Goal: Task Accomplishment & Management: Use online tool/utility

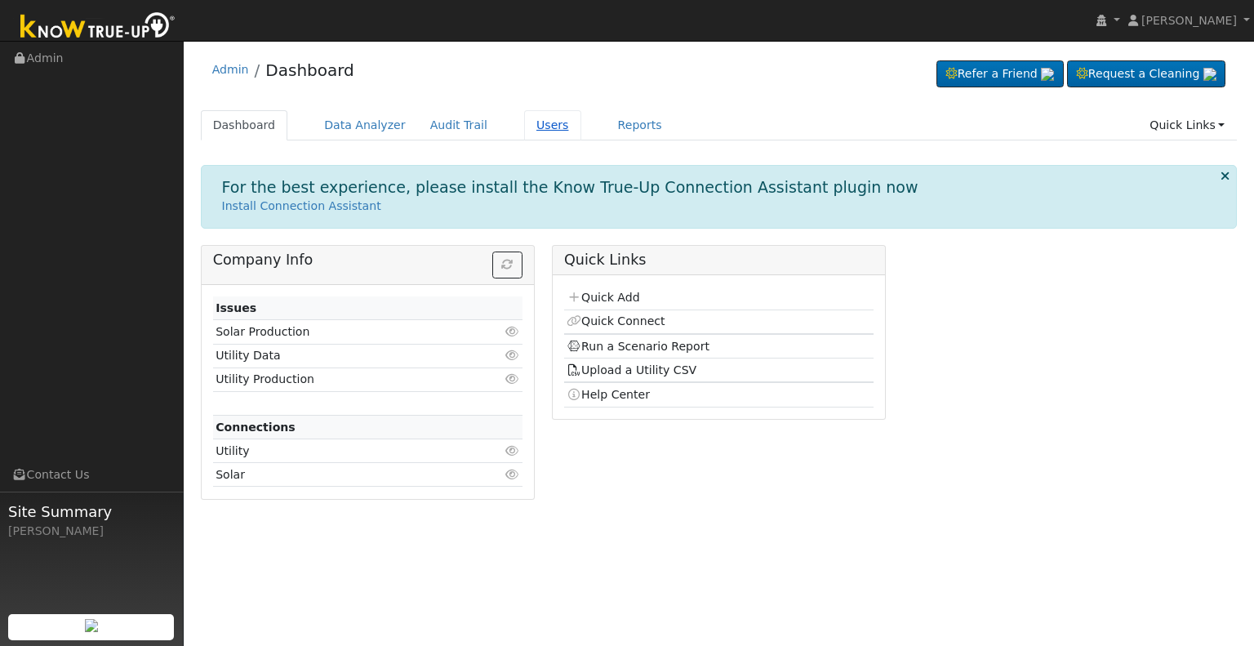
click at [532, 120] on link "Users" at bounding box center [552, 125] width 57 height 30
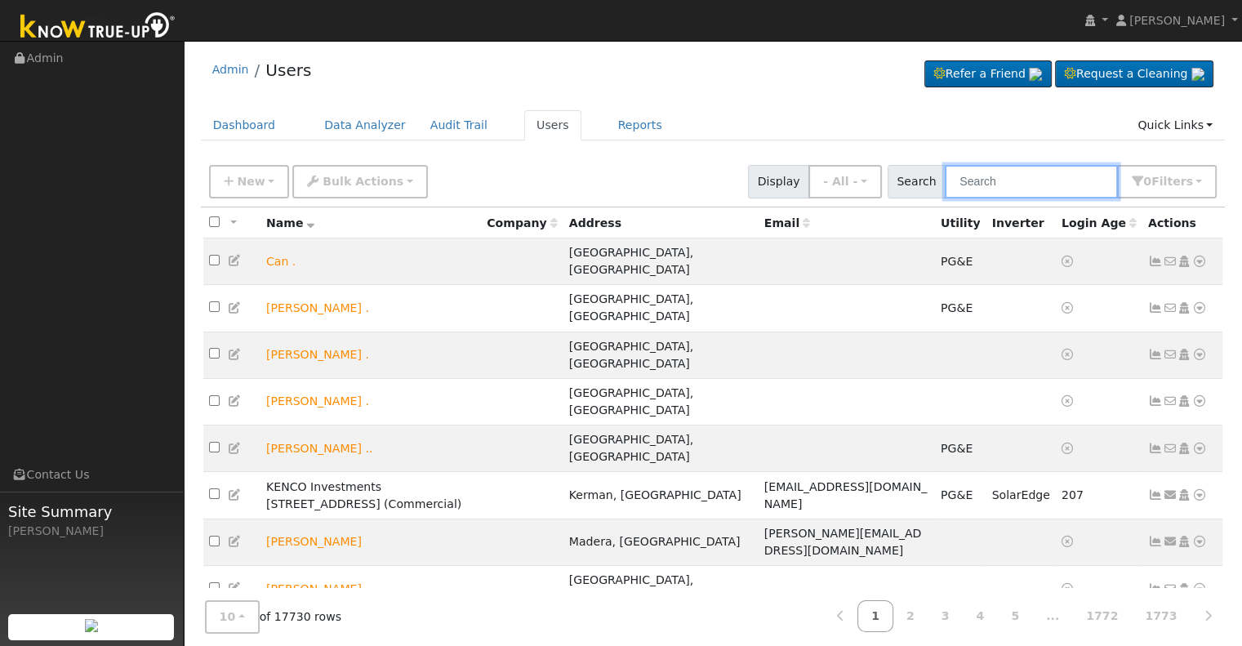
click at [986, 177] on input "text" at bounding box center [1031, 181] width 173 height 33
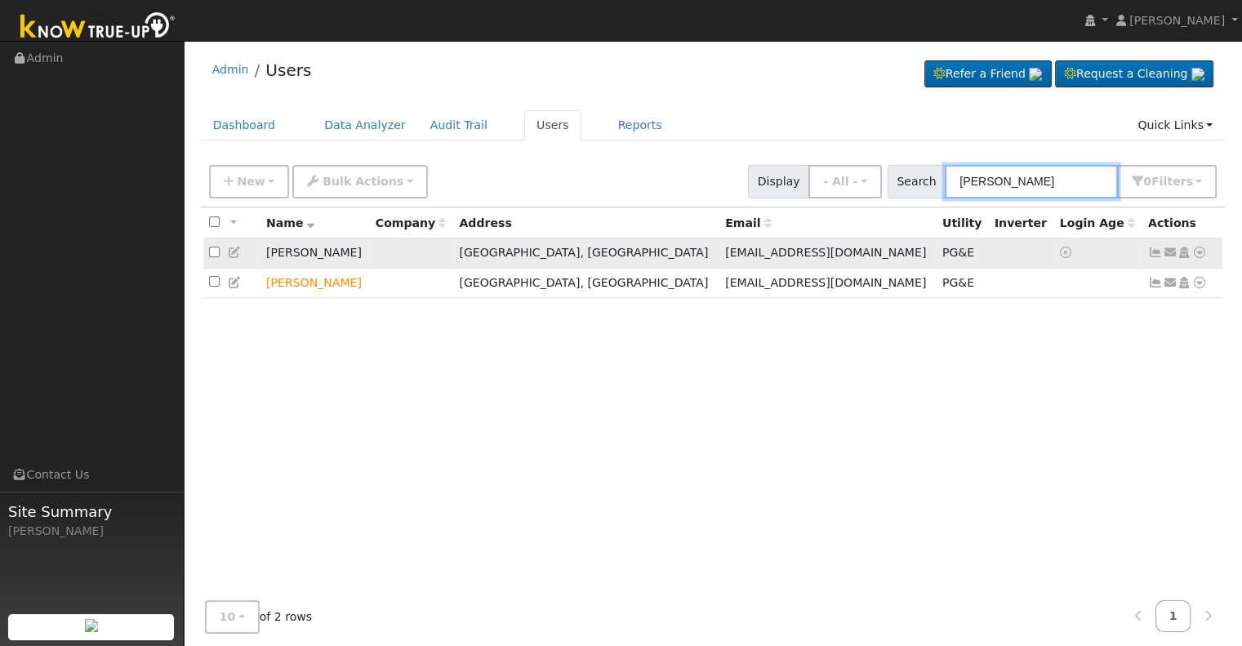
type input "maria munoz"
click at [1199, 252] on icon at bounding box center [1199, 252] width 15 height 11
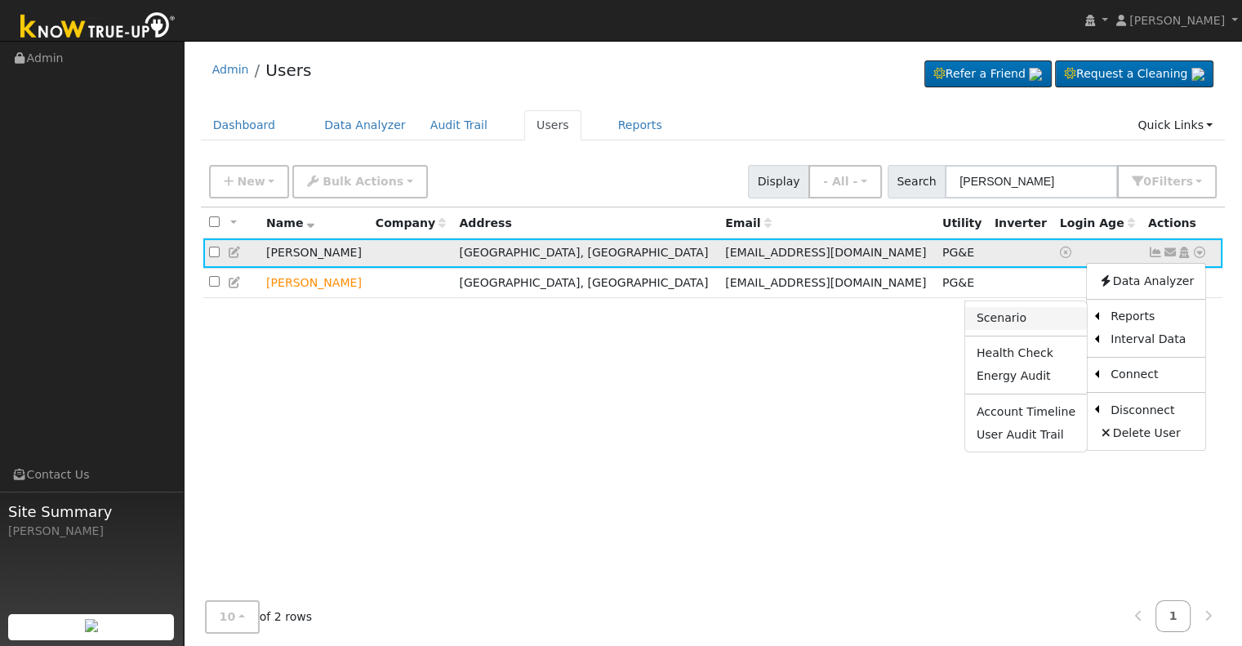
click at [1042, 316] on link "Scenario" at bounding box center [1026, 318] width 122 height 23
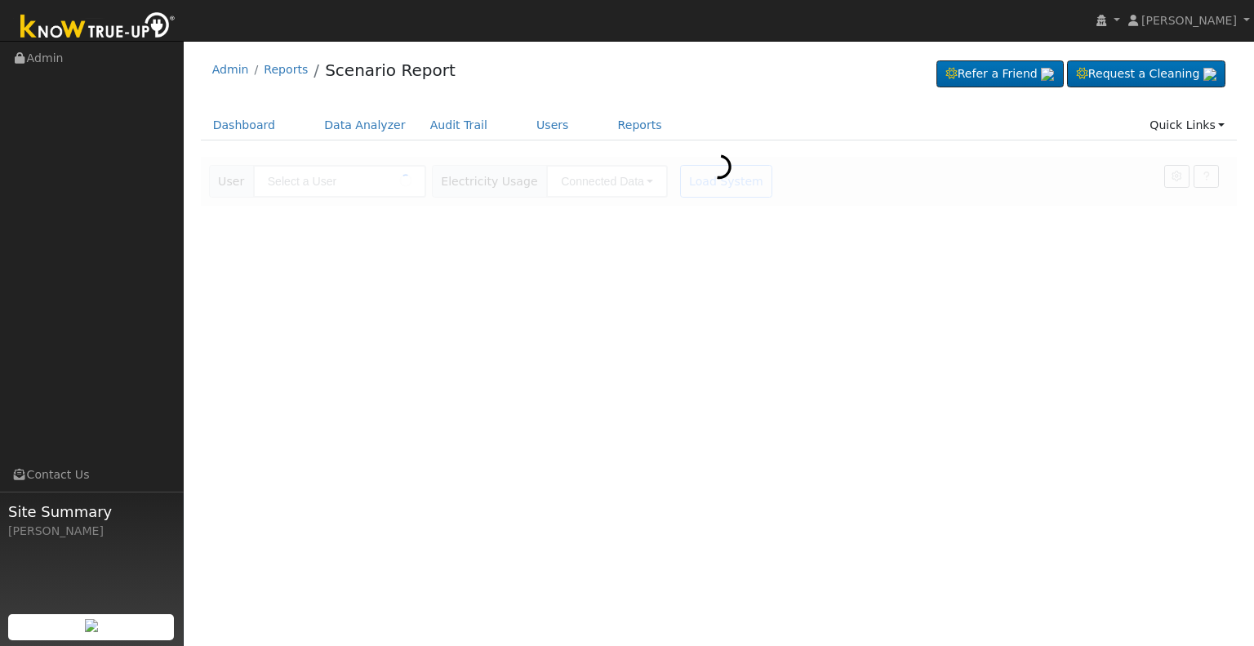
type input "[PERSON_NAME]"
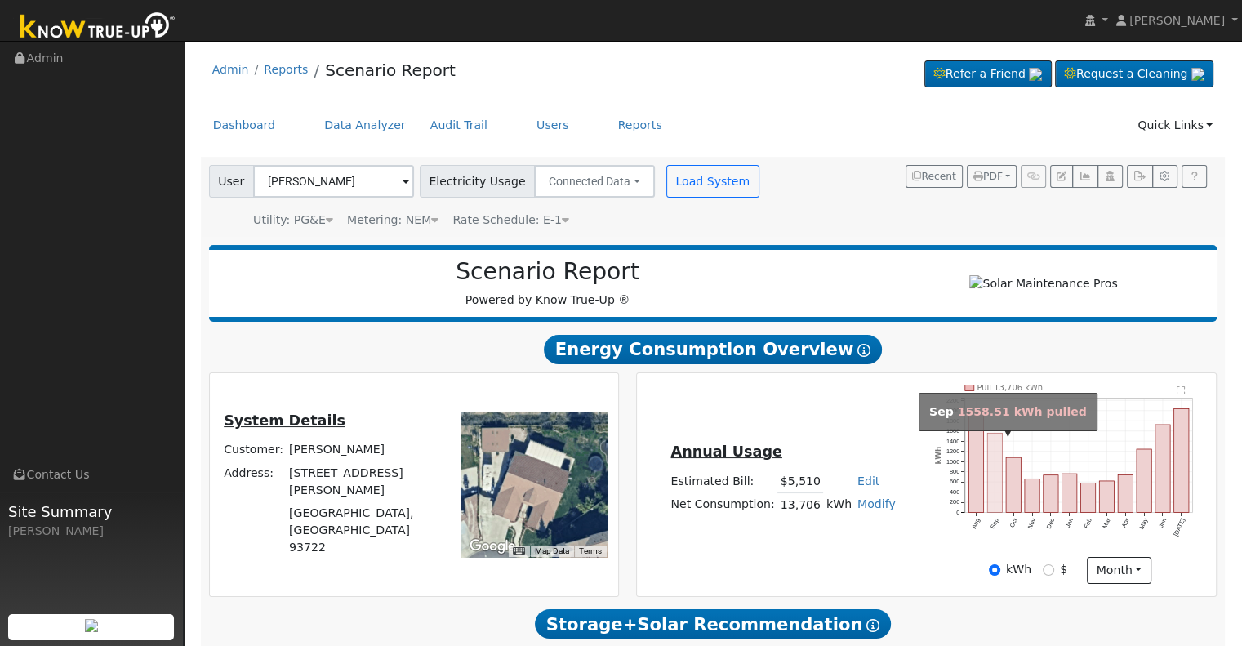
click at [992, 478] on rect "onclick=""" at bounding box center [994, 472] width 15 height 79
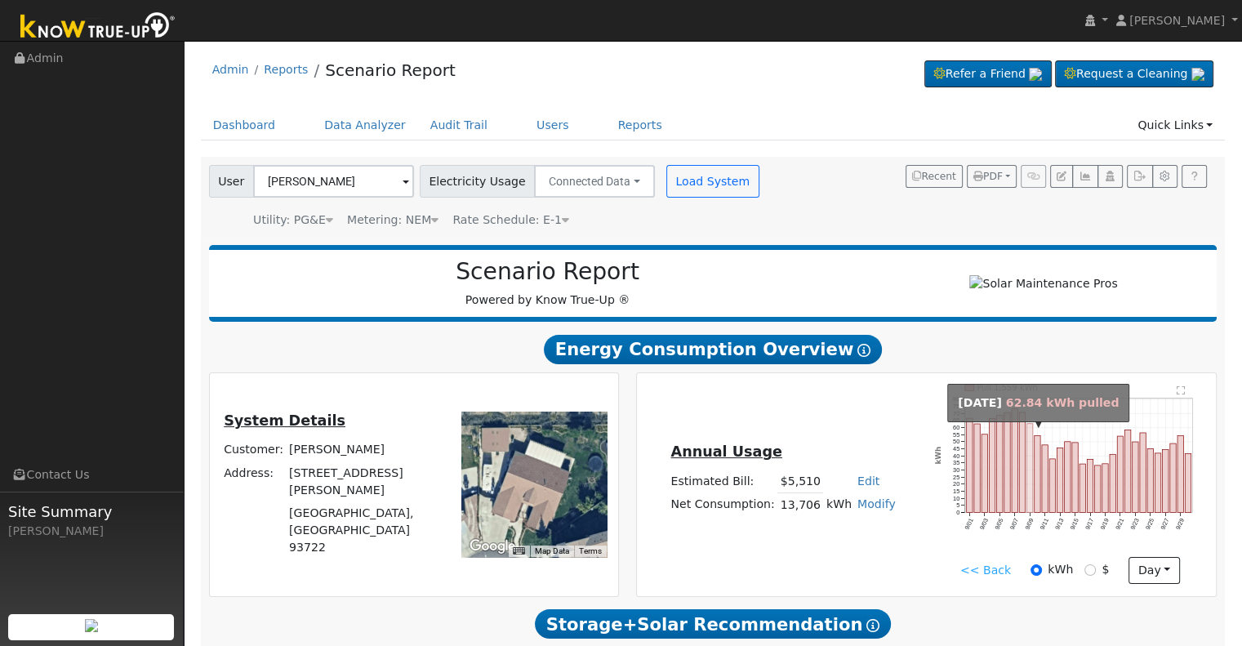
click at [1032, 466] on rect "onclick=""" at bounding box center [1030, 468] width 6 height 89
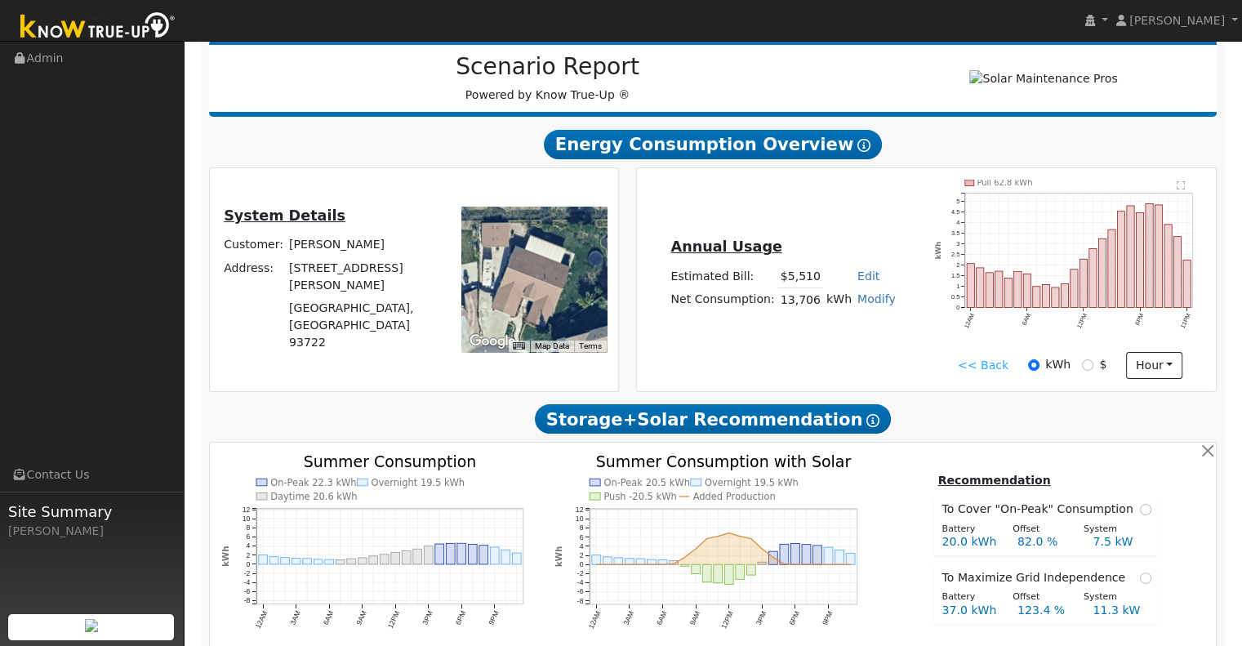
scroll to position [206, 0]
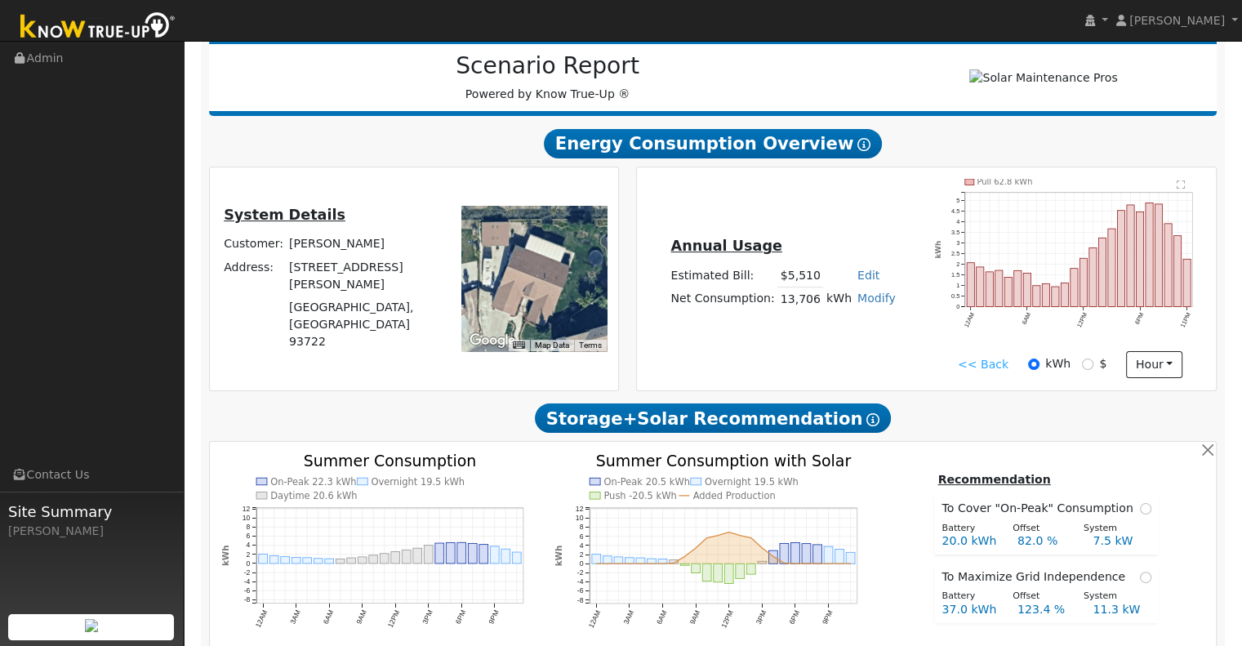
click at [967, 368] on link "<< Back" at bounding box center [983, 364] width 51 height 17
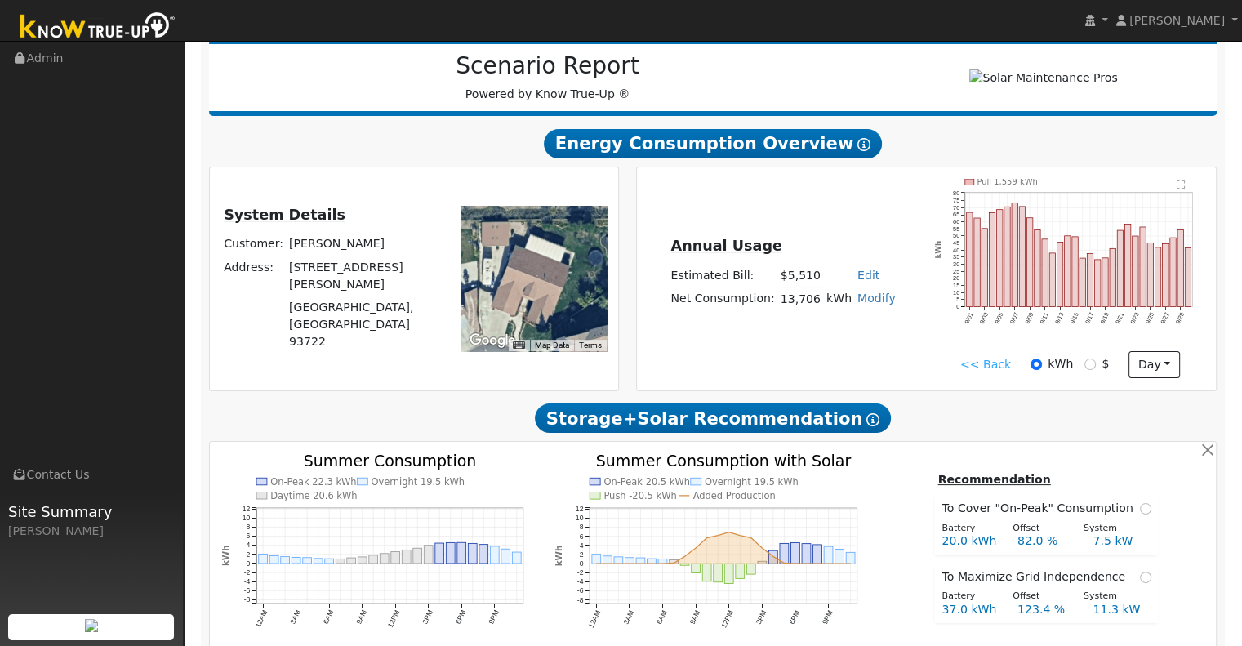
click at [971, 367] on link "<< Back" at bounding box center [985, 364] width 51 height 17
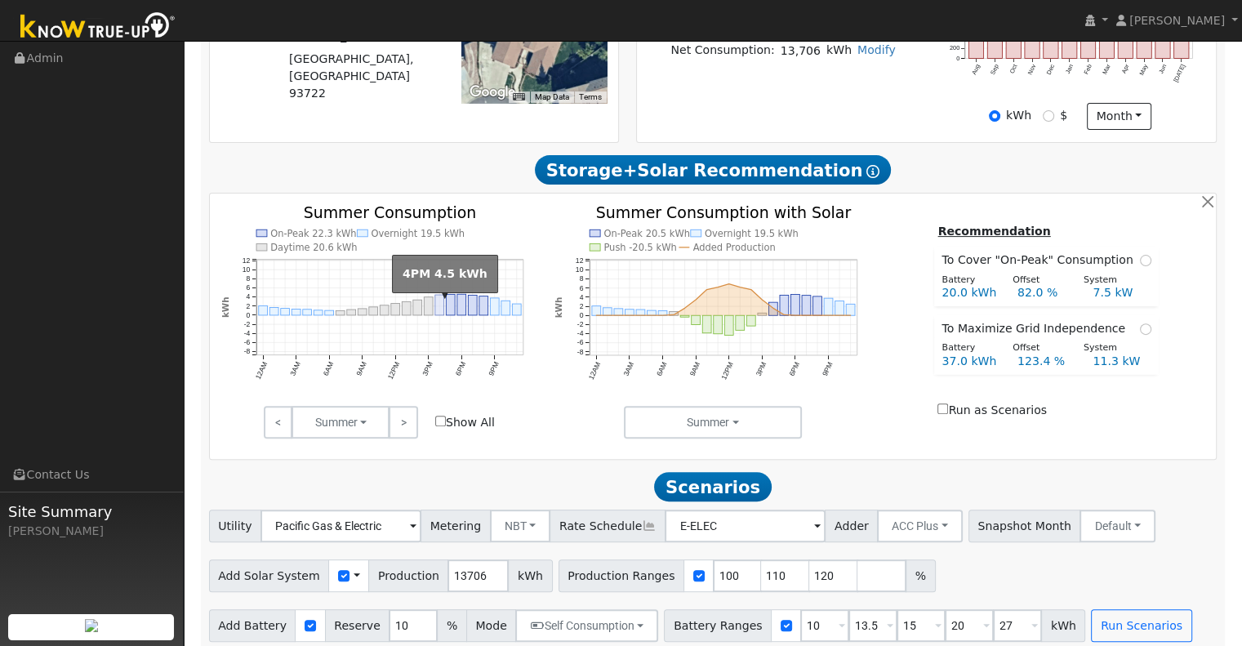
scroll to position [473, 0]
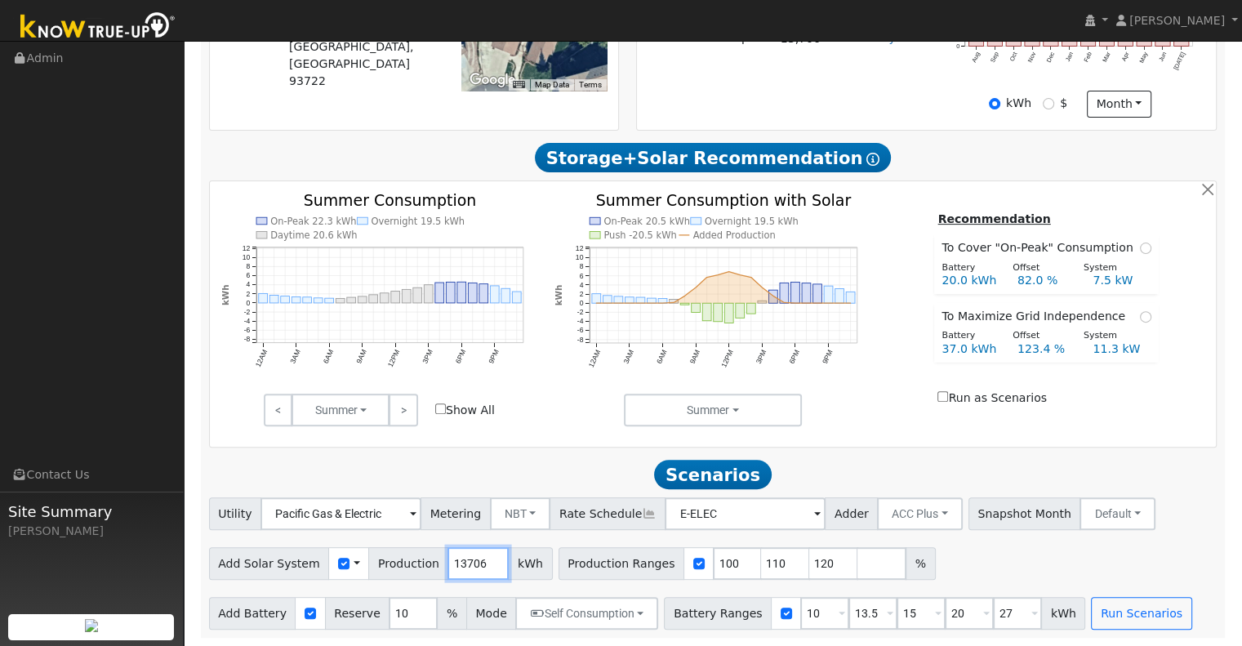
drag, startPoint x: 469, startPoint y: 563, endPoint x: 418, endPoint y: 564, distance: 51.5
click at [418, 564] on div "Add Solar System Use CSV Data Production 13706 kWh" at bounding box center [381, 563] width 344 height 33
type input "16875"
click at [577, 432] on div "On-Peak 22.3 kWh Overnight 19.5 kWh Daytime 20.6 kWh 12AM 3AM 6AM 9AM 12PM 3PM …" at bounding box center [713, 313] width 1007 height 265
click at [761, 564] on input "110" at bounding box center [785, 563] width 49 height 33
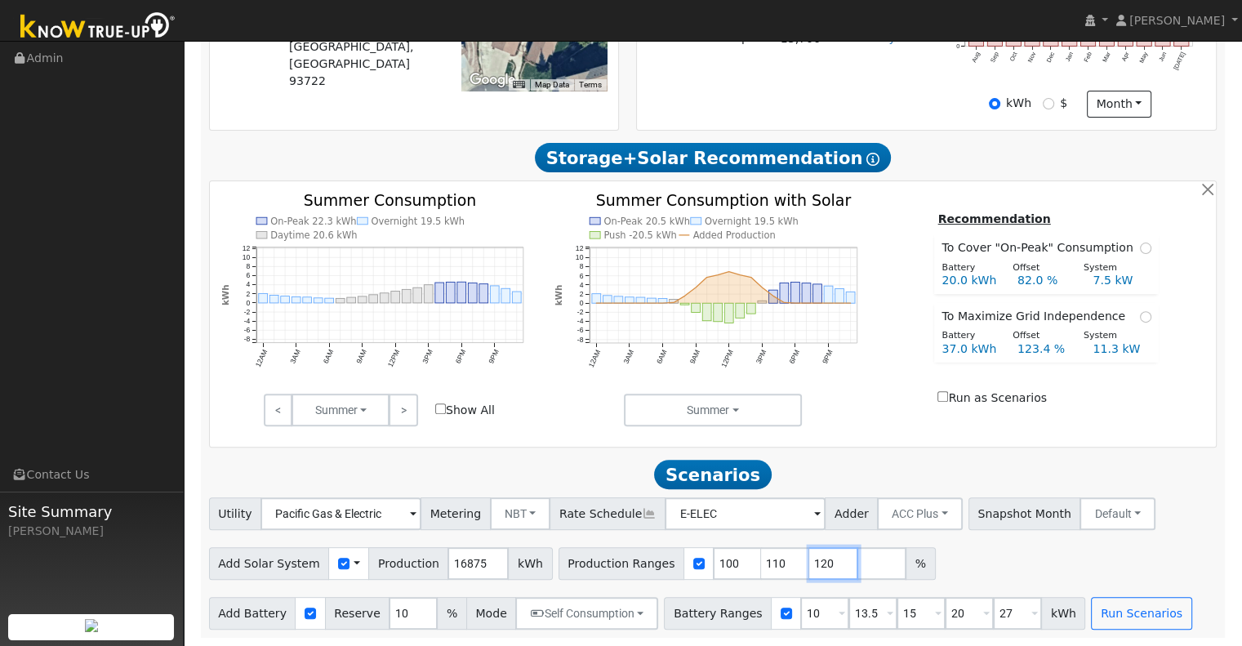
click at [809, 561] on input "120" at bounding box center [833, 563] width 49 height 33
type input "1"
click at [803, 608] on input "10" at bounding box center [824, 613] width 49 height 33
type input "13.5"
type input "15"
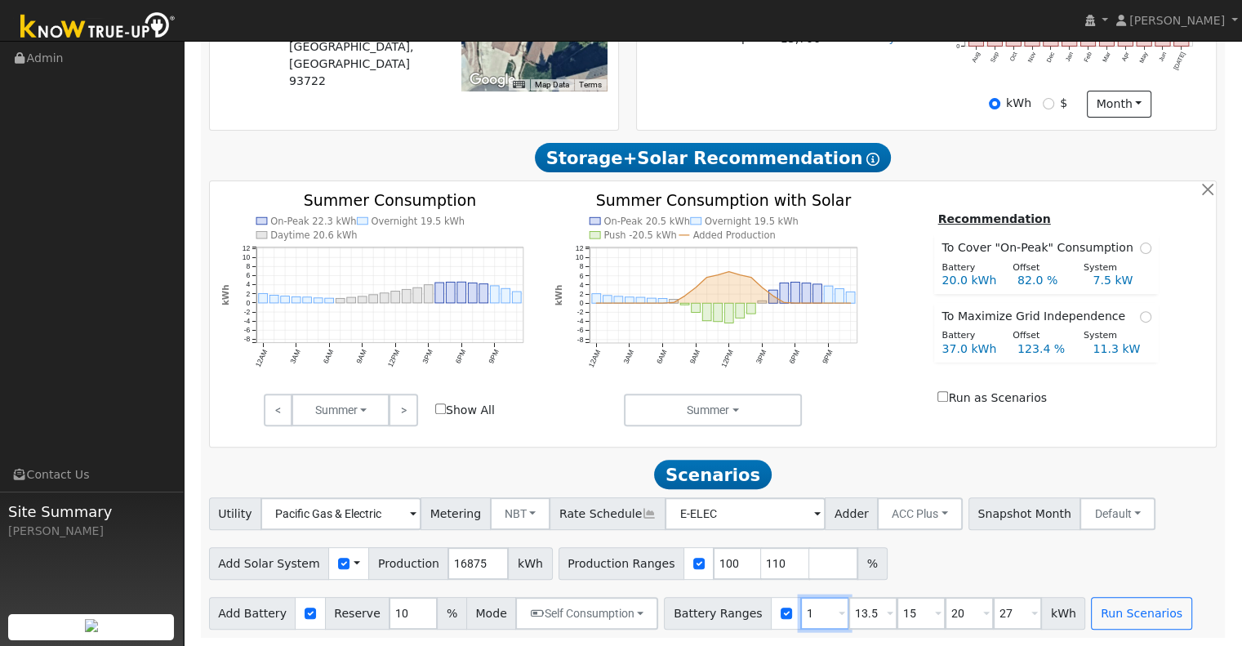
type input "20"
type input "27"
type input "15"
type input "20"
type input "27"
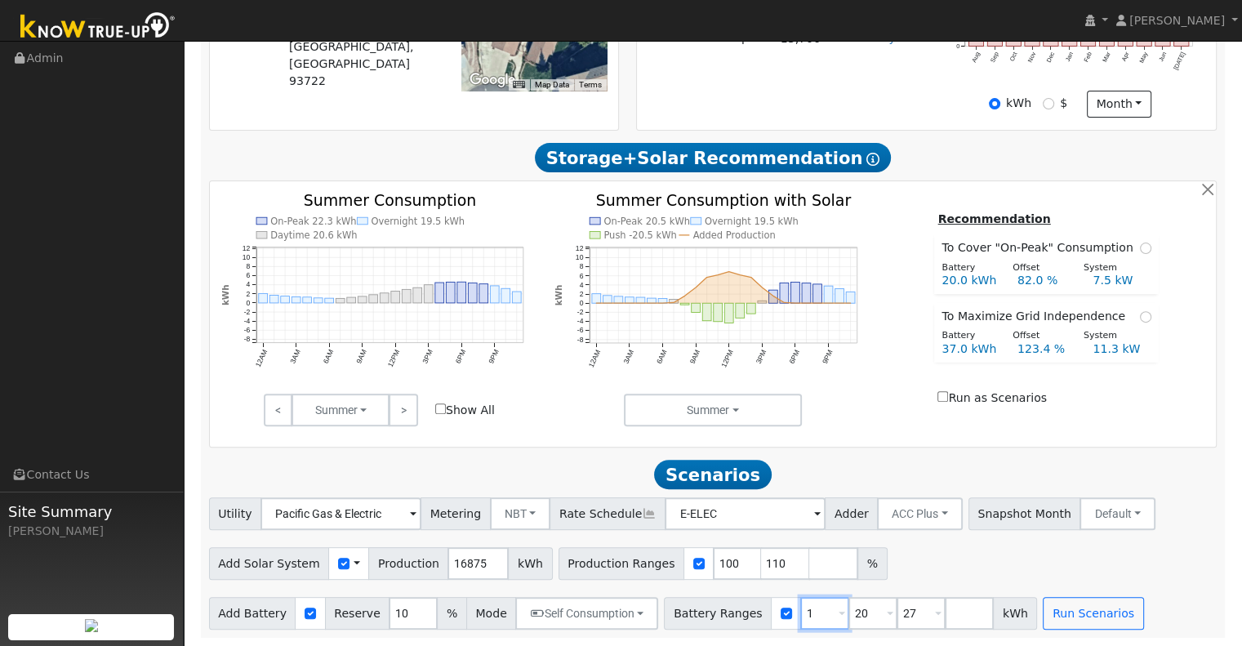
type input "20"
type input "27"
type input "25"
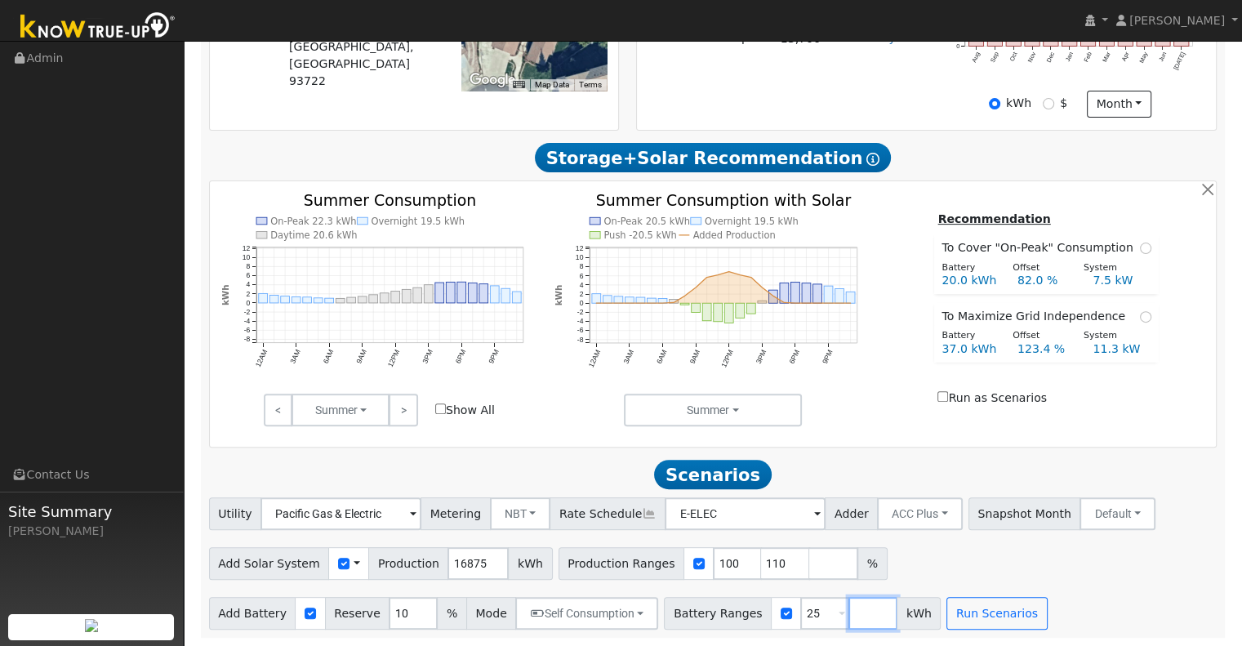
click at [848, 608] on input "number" at bounding box center [872, 613] width 49 height 33
type input "30"
click at [896, 612] on input "number" at bounding box center [920, 613] width 49 height 33
type input "27"
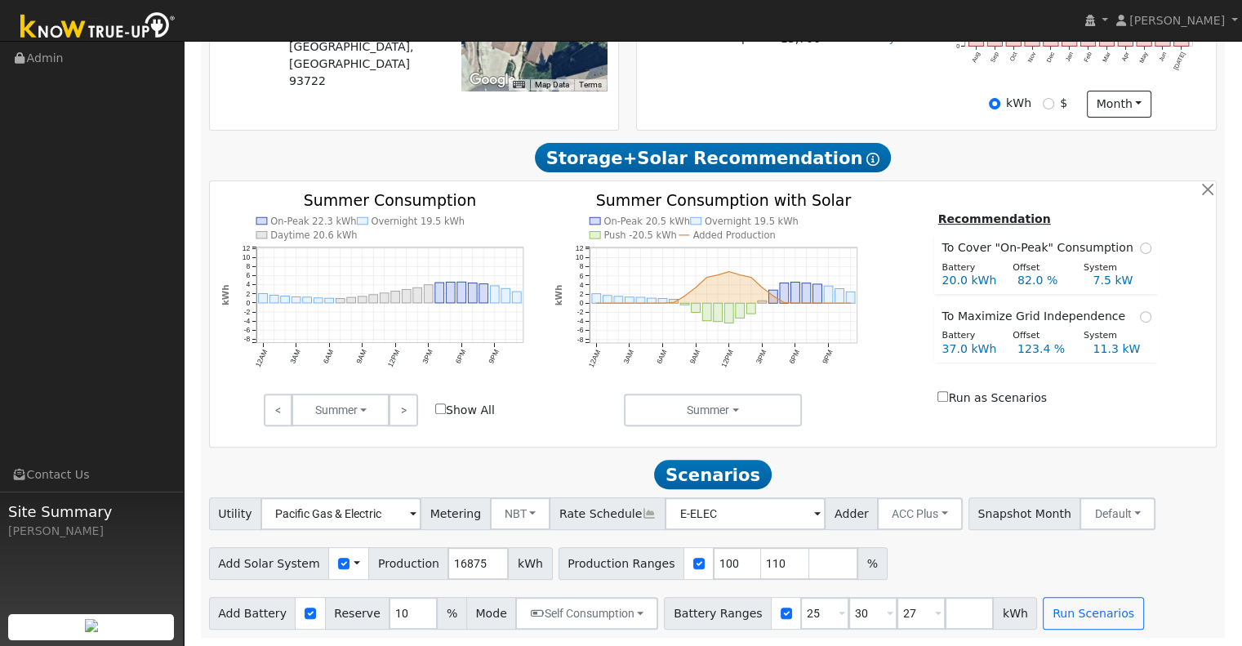
type input "30"
click at [934, 579] on div "Add Solar System Use CSV Data Production 16875 kWh Production Ranges 100 110 %" at bounding box center [713, 560] width 1014 height 38
click at [1063, 613] on button "Run Scenarios" at bounding box center [1093, 613] width 100 height 33
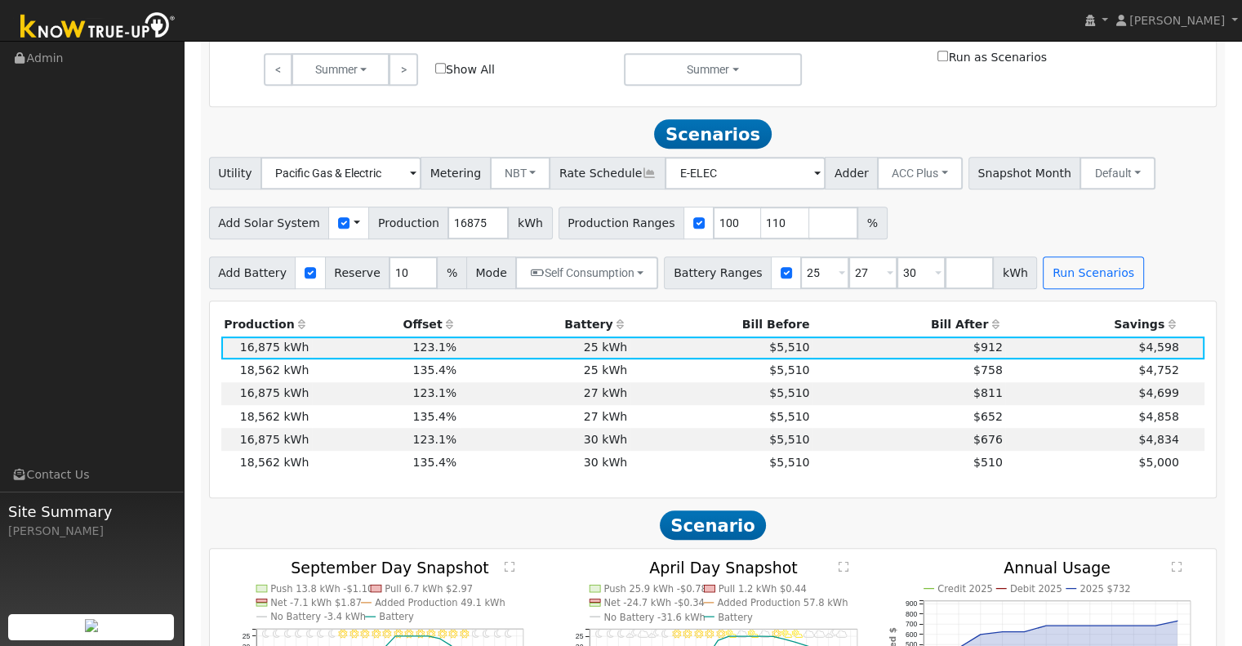
scroll to position [954, 0]
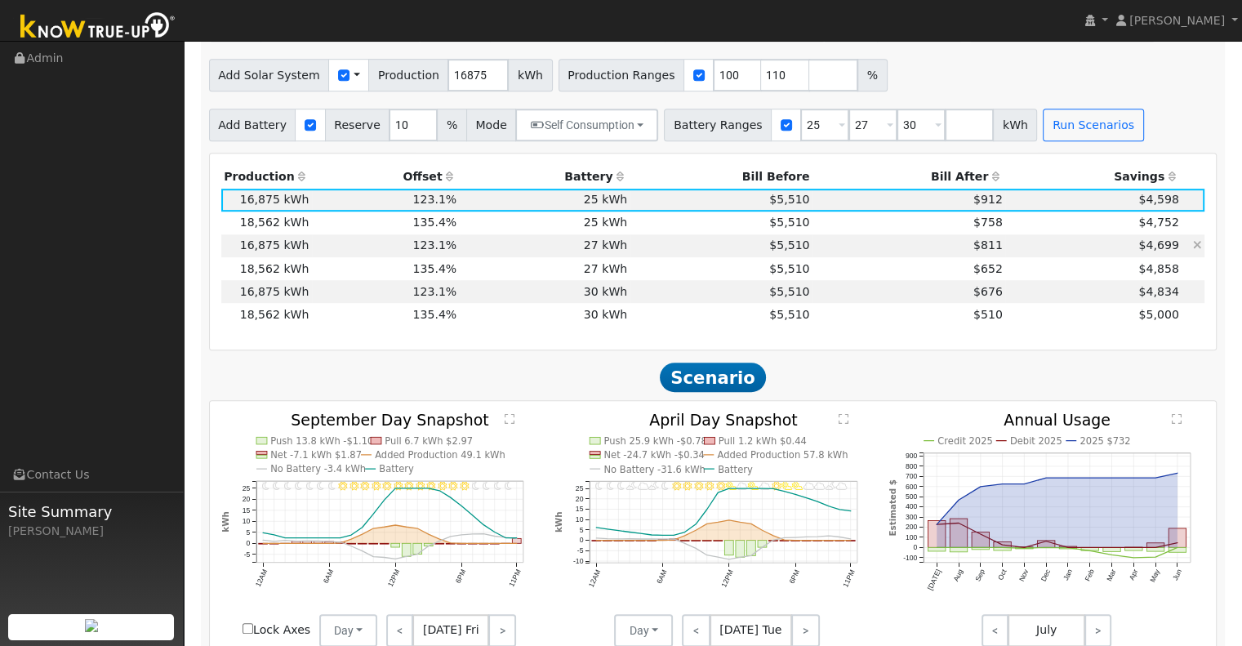
click at [312, 254] on td "123.1%" at bounding box center [386, 245] width 148 height 23
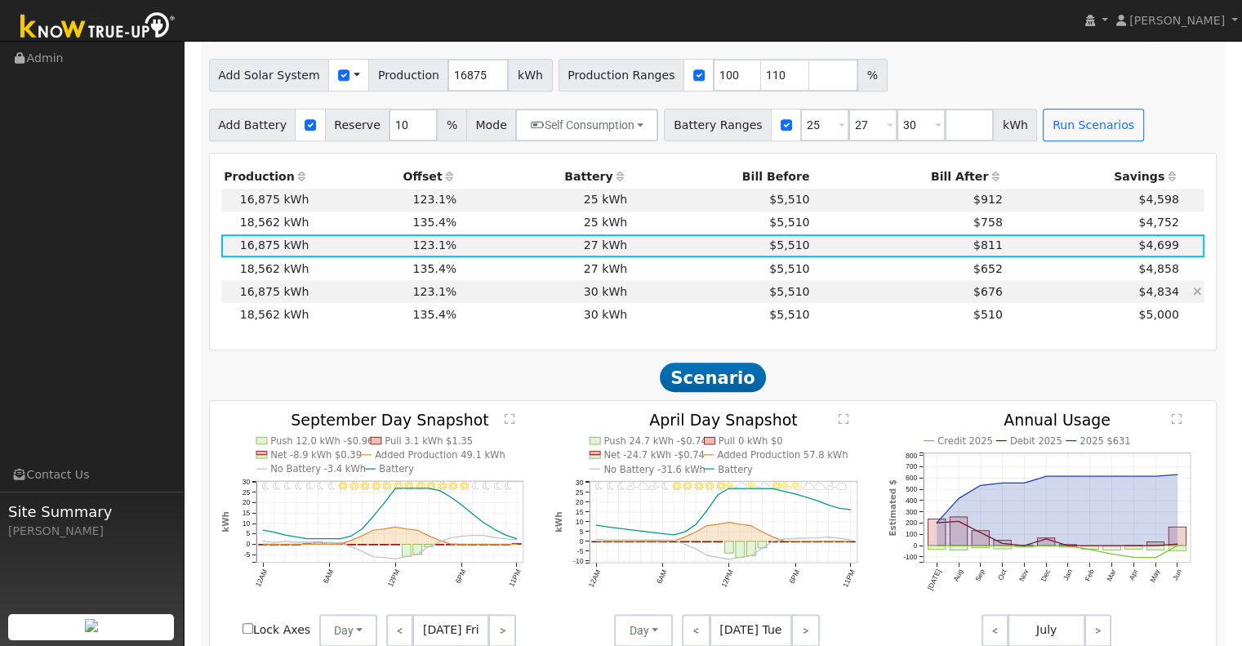
click at [389, 293] on td "123.1%" at bounding box center [386, 291] width 148 height 23
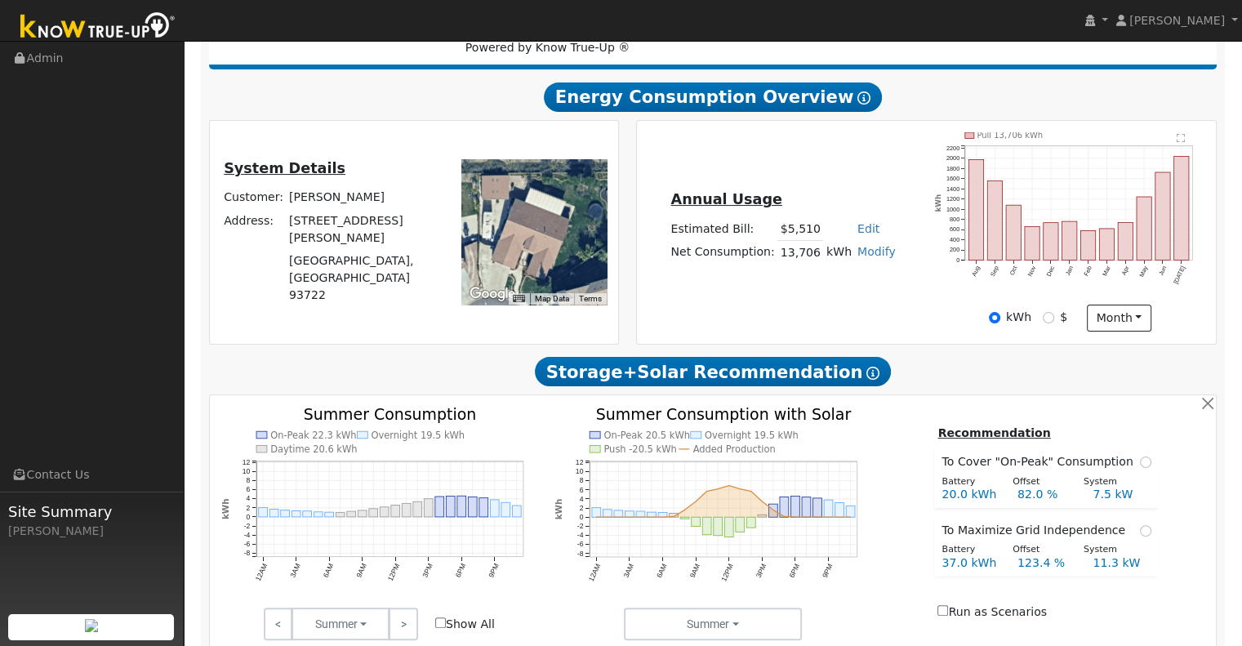
scroll to position [247, 0]
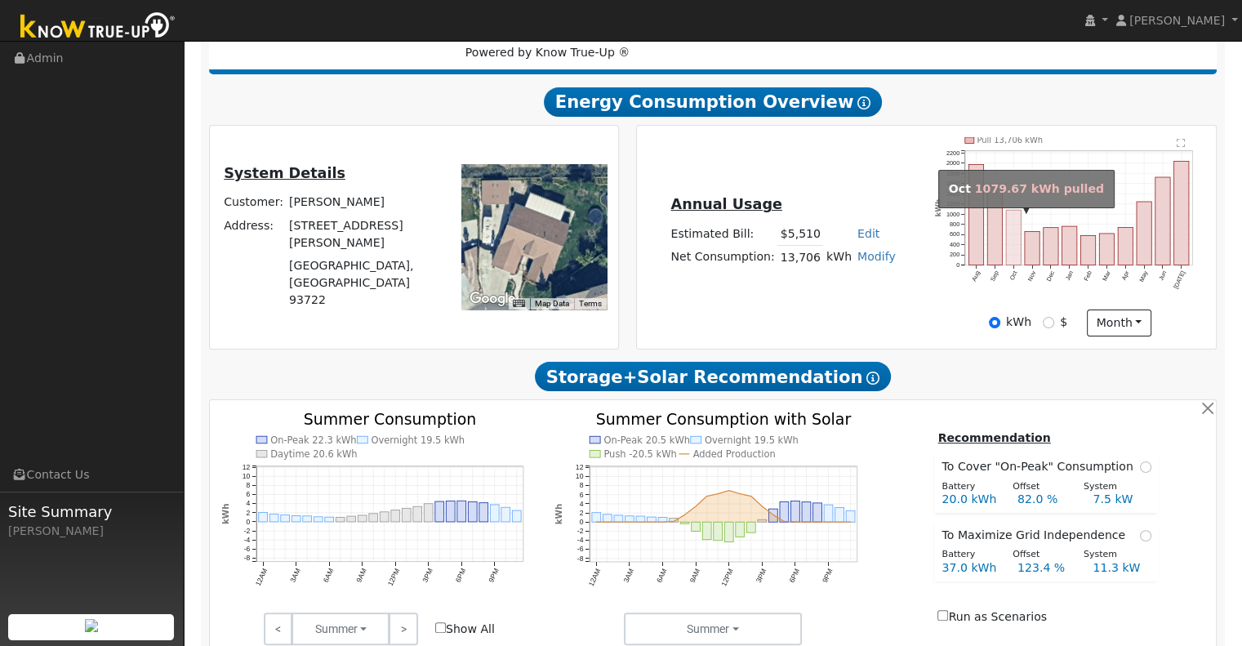
click at [1009, 231] on rect "onclick=""" at bounding box center [1013, 237] width 15 height 55
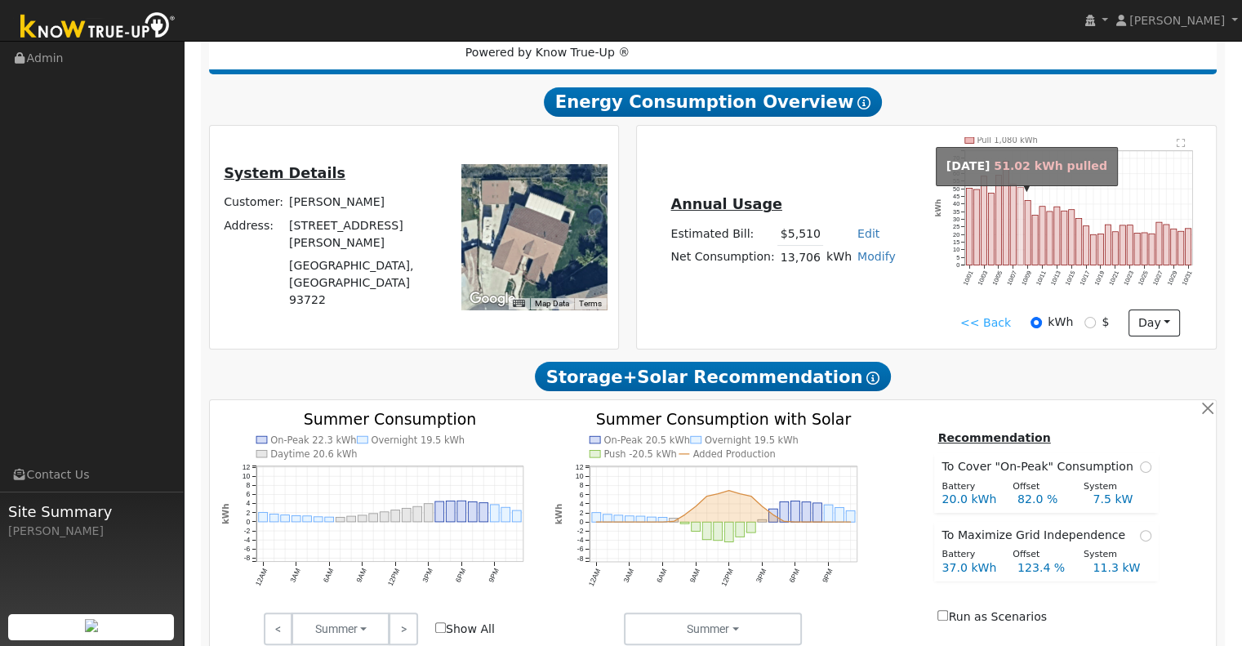
click at [1021, 211] on rect "onclick=""" at bounding box center [1020, 226] width 6 height 78
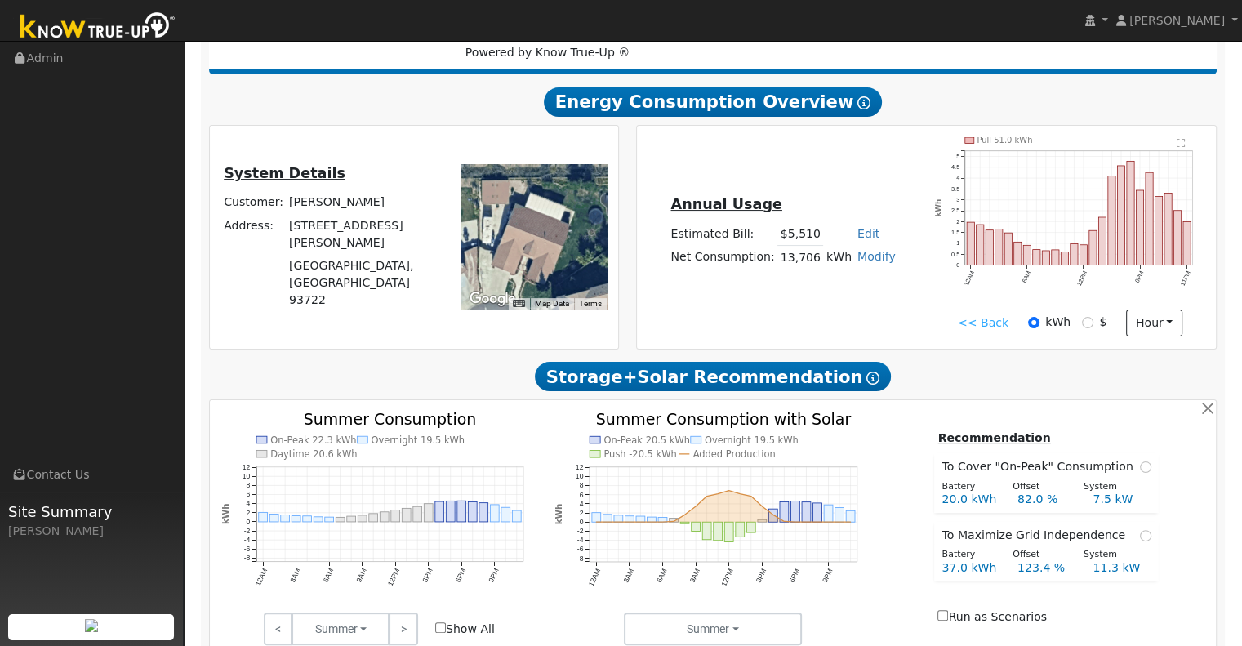
click at [985, 325] on link "<< Back" at bounding box center [983, 322] width 51 height 17
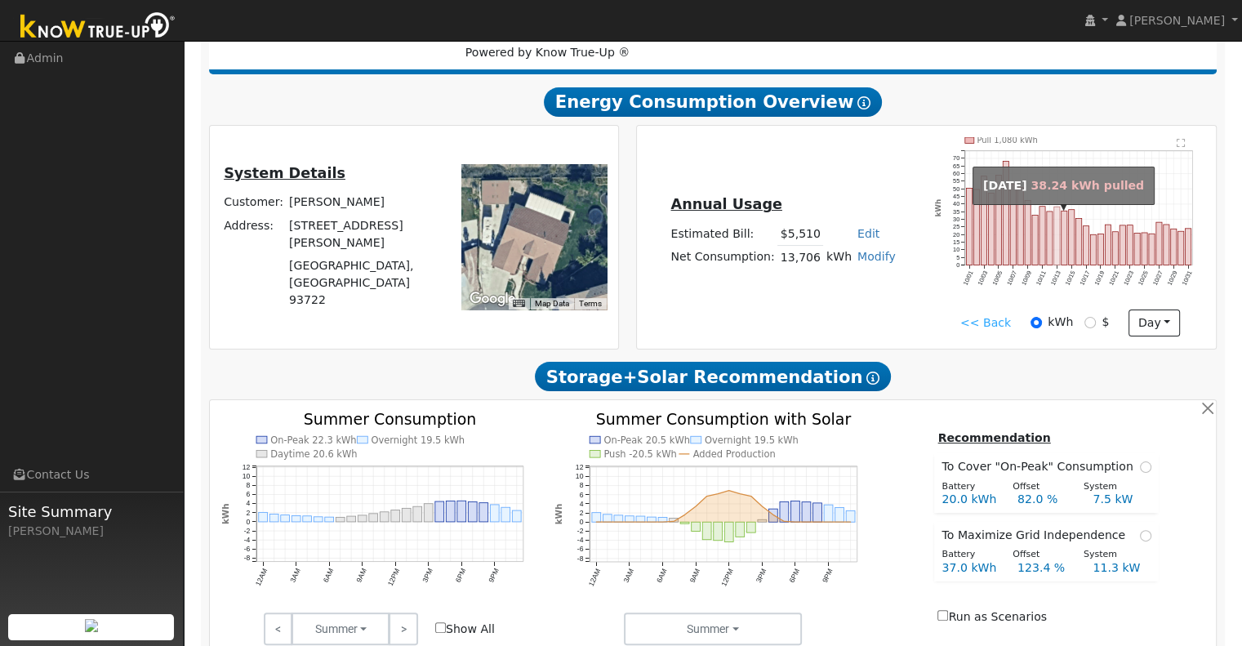
click at [1055, 218] on rect "onclick=""" at bounding box center [1057, 236] width 6 height 58
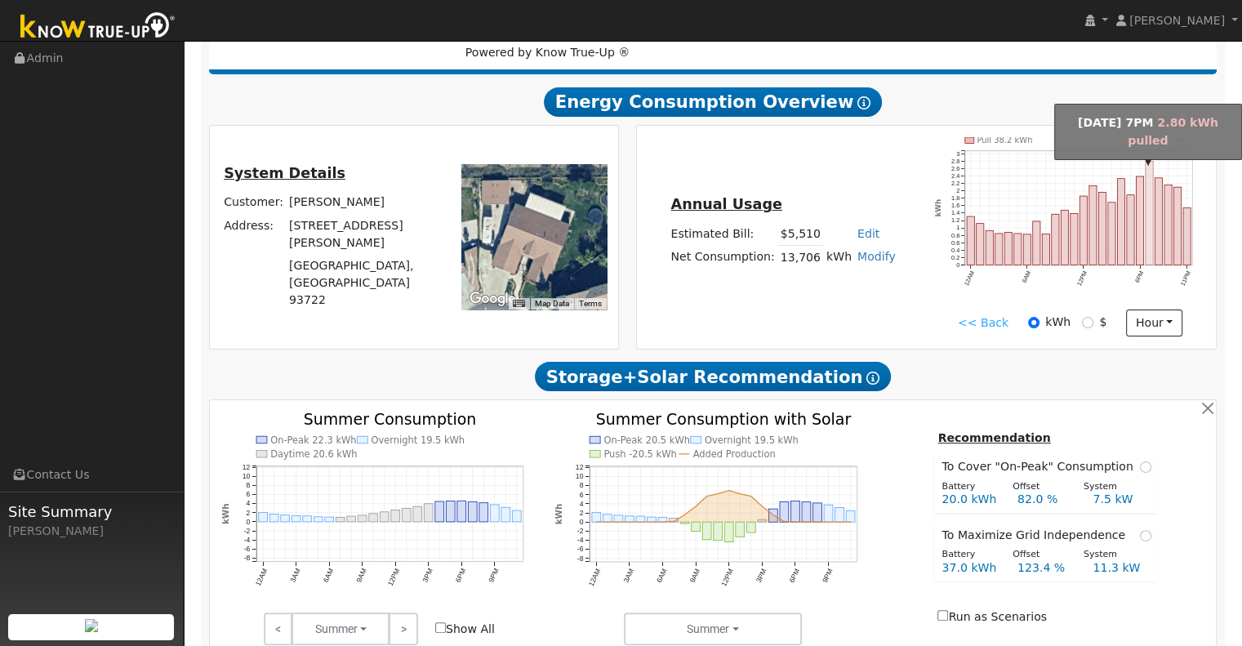
click at [1146, 257] on rect "onclick=""" at bounding box center [1149, 213] width 7 height 104
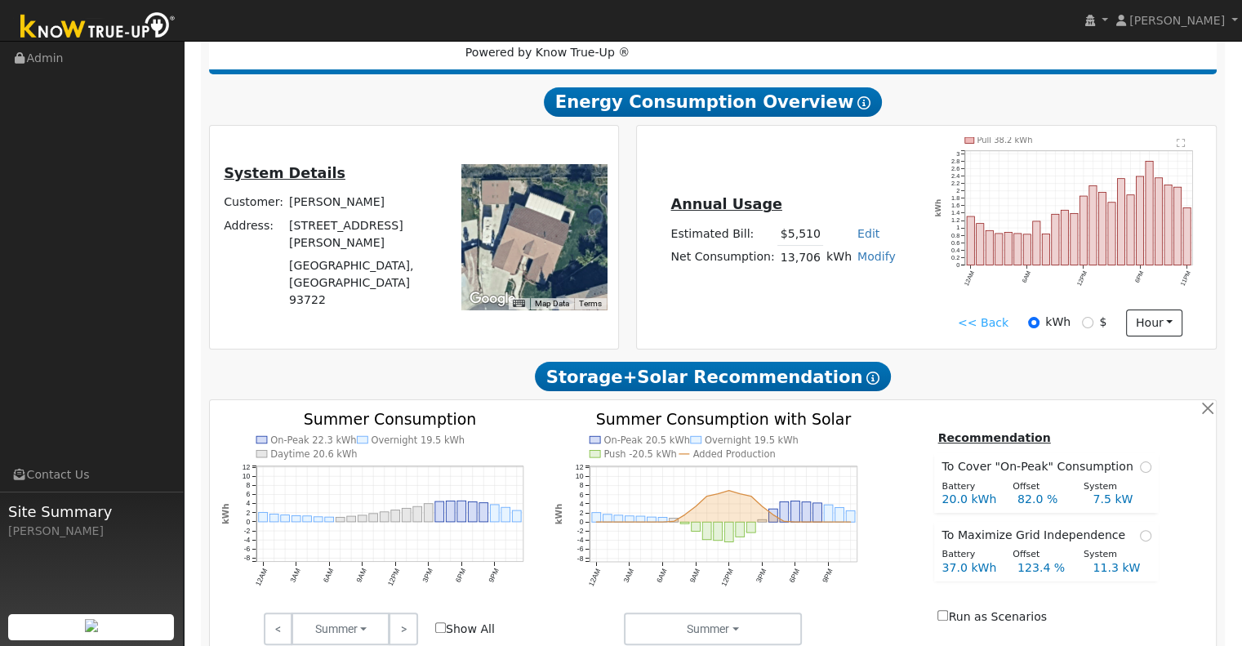
click at [974, 327] on link "<< Back" at bounding box center [983, 322] width 51 height 17
click at [968, 329] on link "<< Back" at bounding box center [983, 322] width 51 height 17
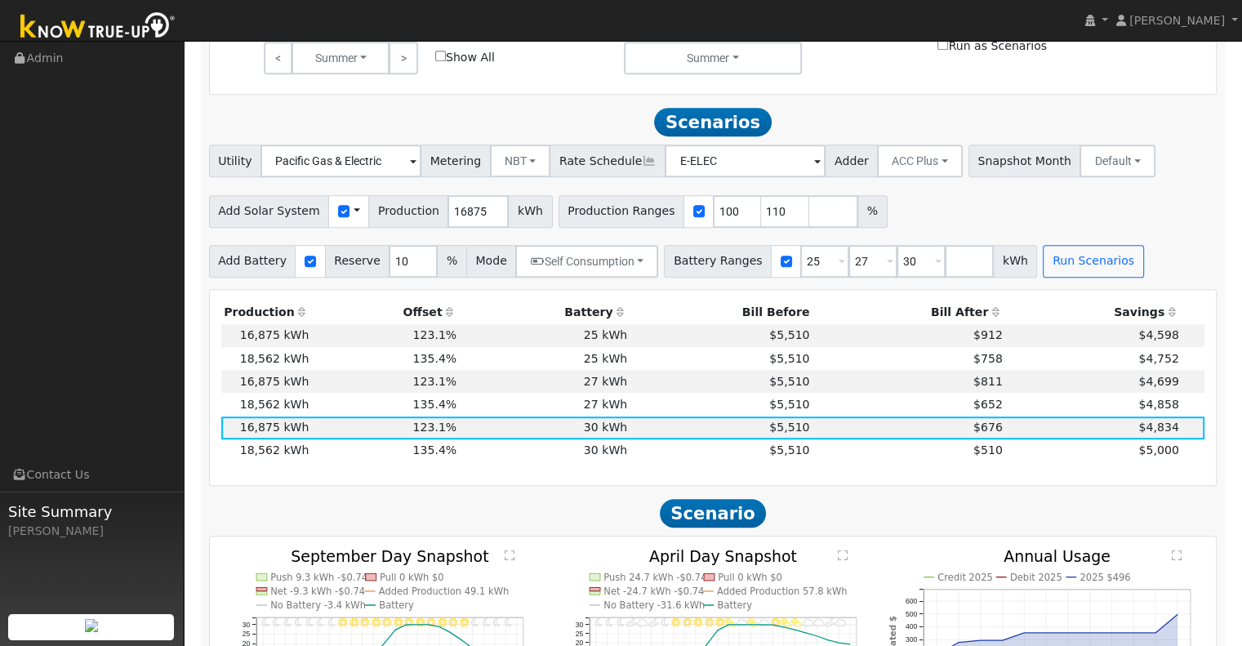
scroll to position [819, 0]
click at [656, 435] on td "$5,510" at bounding box center [721, 427] width 182 height 23
click at [1012, 438] on td "$4,834" at bounding box center [1093, 427] width 176 height 23
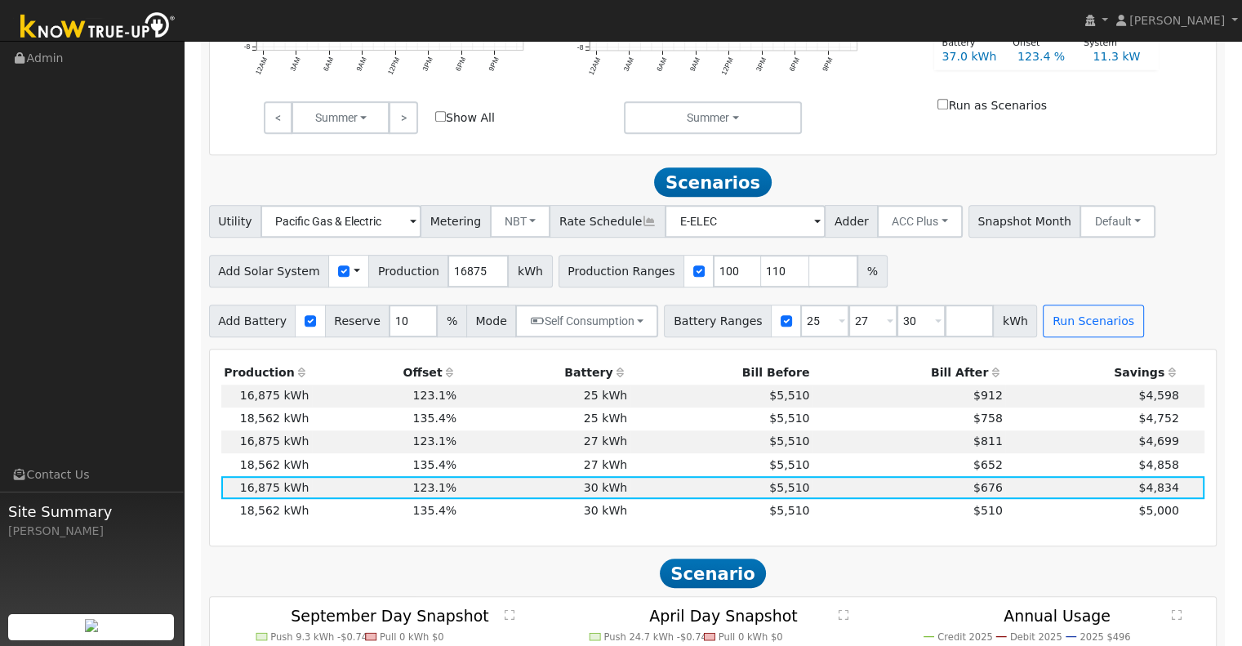
scroll to position [791, 0]
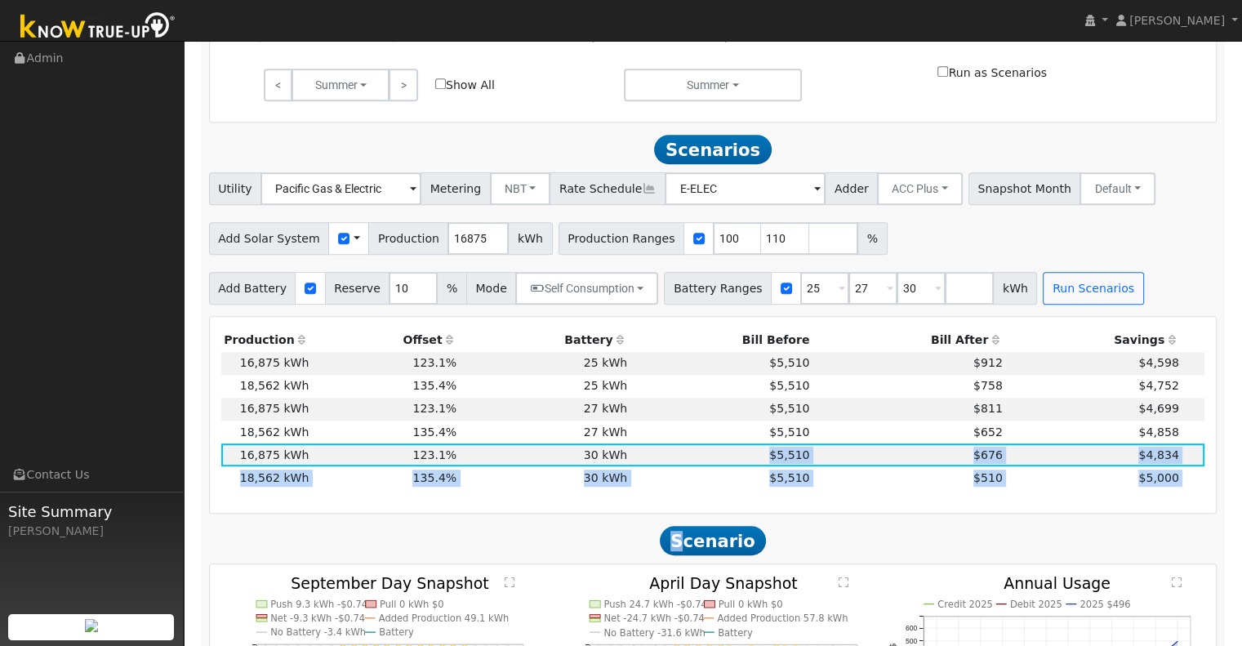
drag, startPoint x: 661, startPoint y: 460, endPoint x: 763, endPoint y: 684, distance: 246.3
click at [763, 645] on html "Robert Stoeckle Robert Stoeckle Profile My Company Help Center Terms Of Service…" at bounding box center [621, 359] width 1242 height 2301
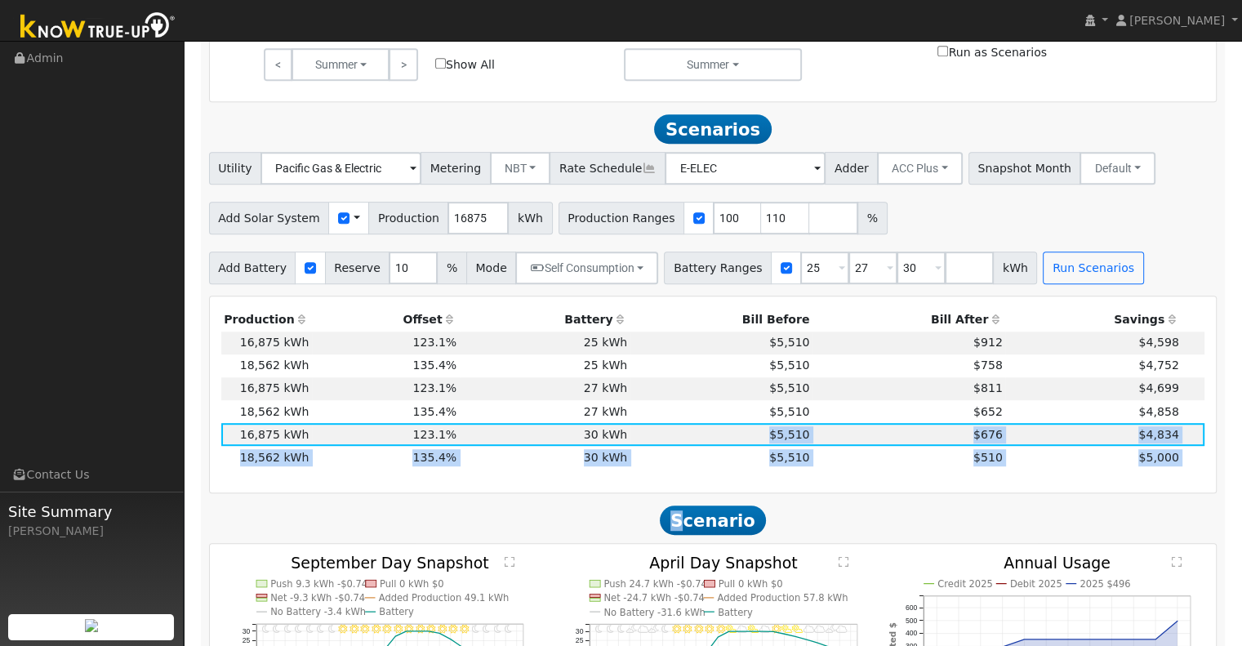
click at [865, 521] on h2 "Scenario" at bounding box center [713, 520] width 1008 height 30
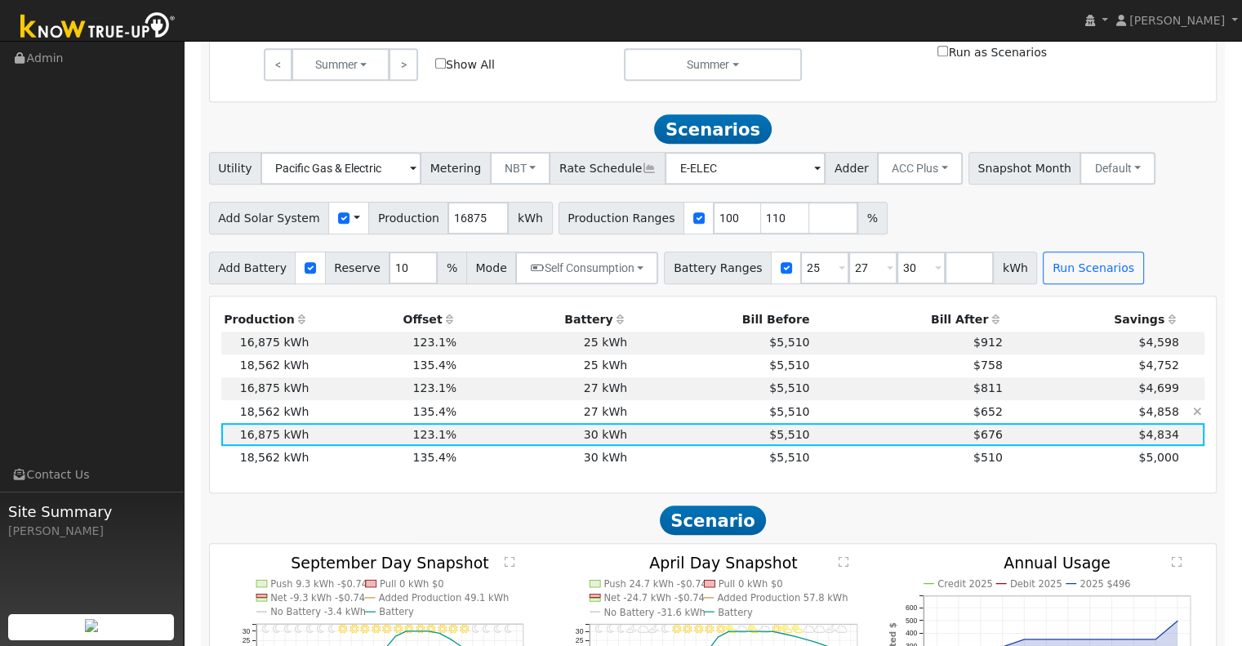
click at [851, 417] on td "$652" at bounding box center [908, 411] width 193 height 23
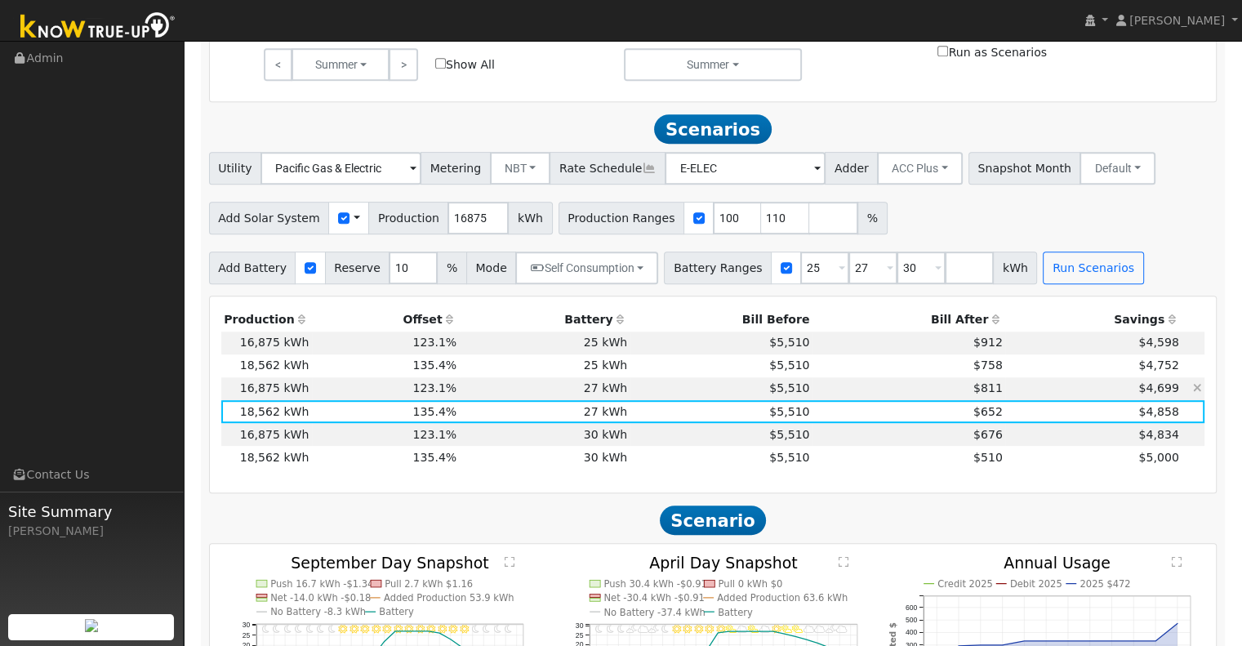
click at [514, 395] on td "27 kWh" at bounding box center [545, 388] width 171 height 23
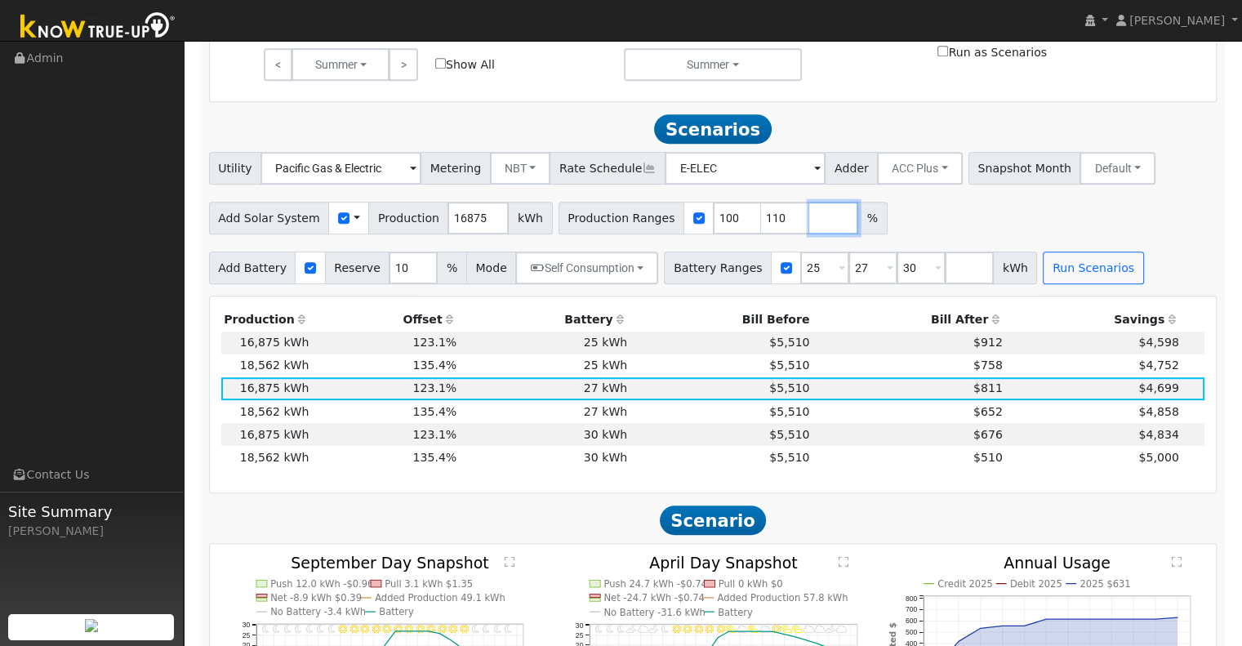
click at [809, 225] on input "number" at bounding box center [833, 218] width 49 height 33
type input "120"
click at [945, 277] on input "number" at bounding box center [969, 267] width 49 height 33
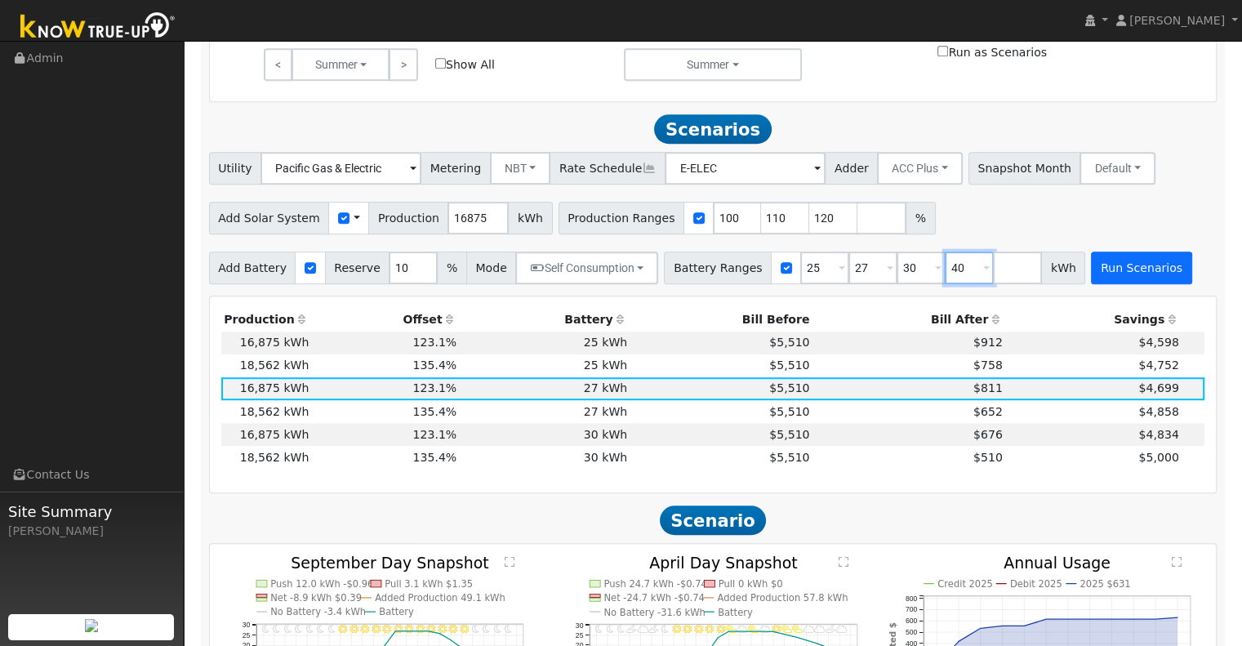
type input "40"
click at [1091, 276] on button "Run Scenarios" at bounding box center [1141, 267] width 100 height 33
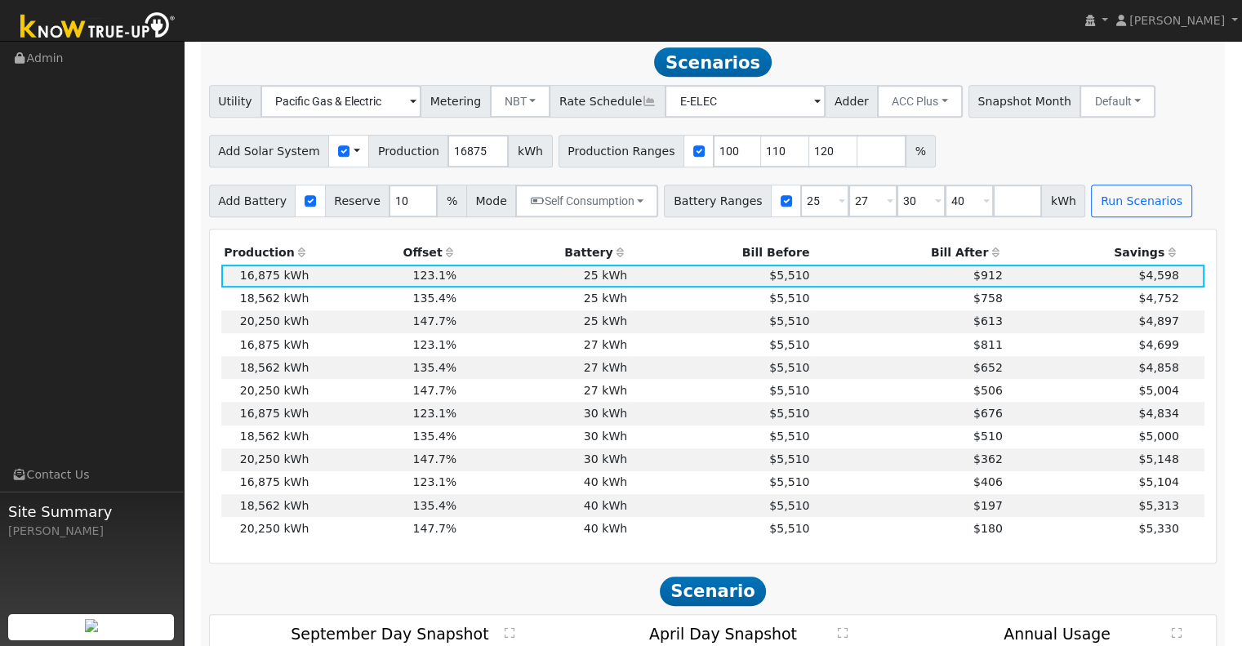
scroll to position [882, 0]
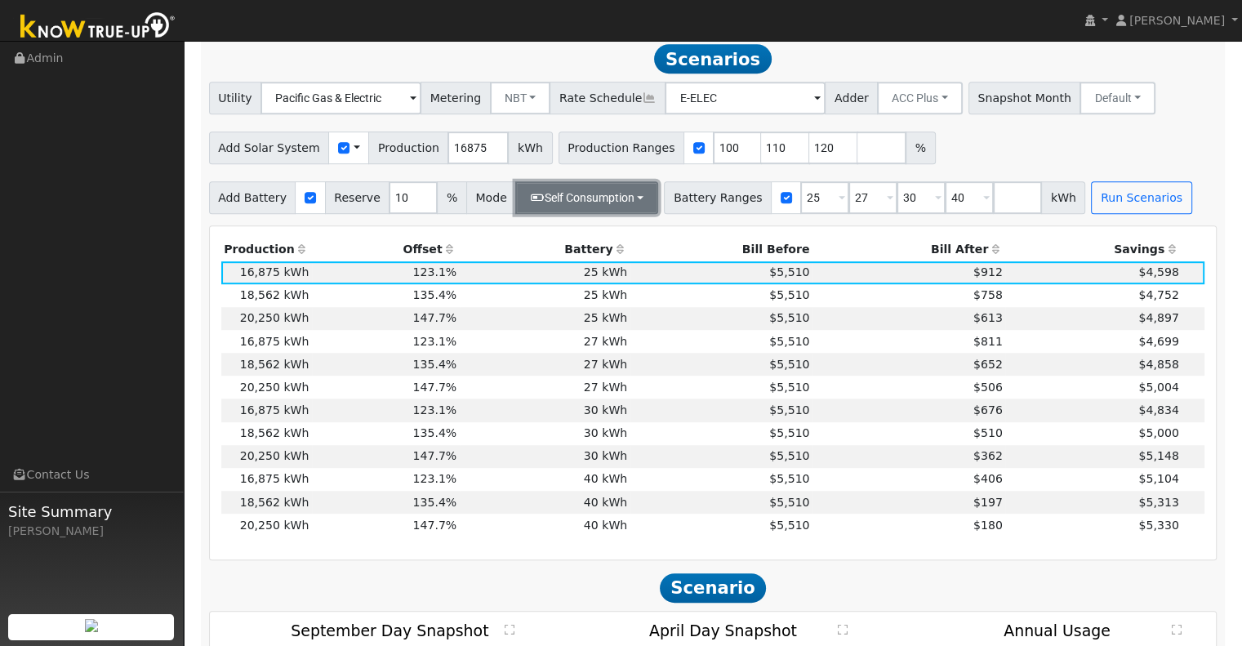
click at [626, 202] on button "Self Consumption" at bounding box center [586, 197] width 143 height 33
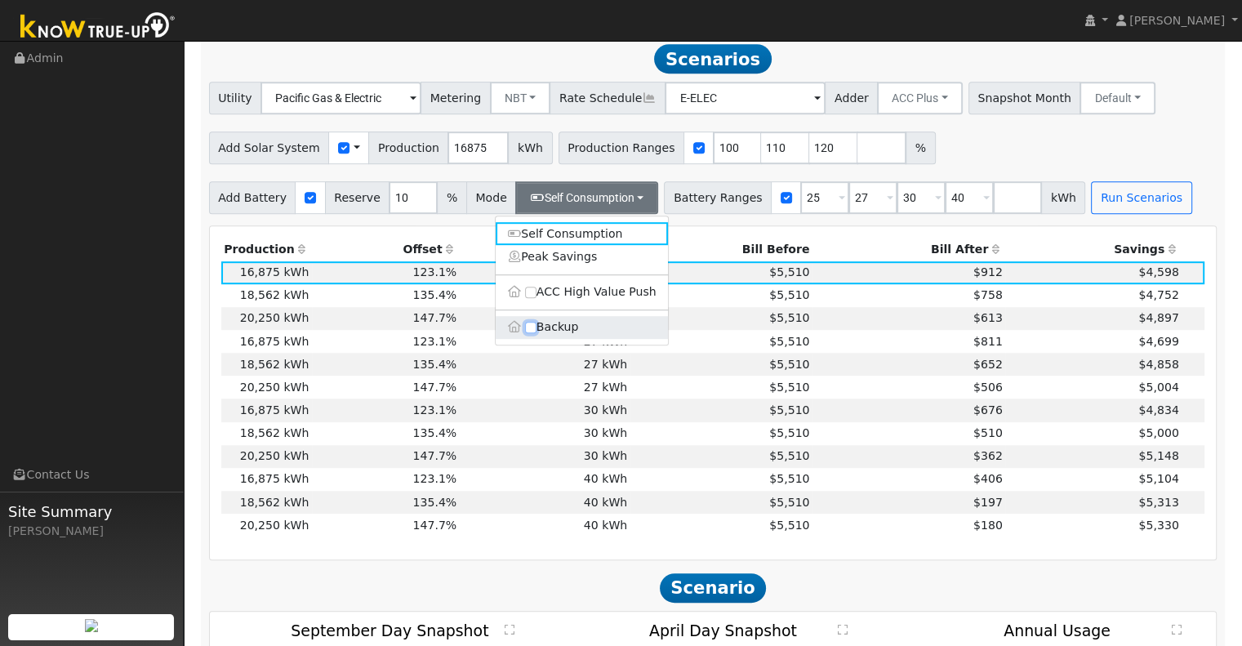
click at [532, 332] on input "Backup" at bounding box center [530, 327] width 11 height 11
checkbox input "true"
type input "20"
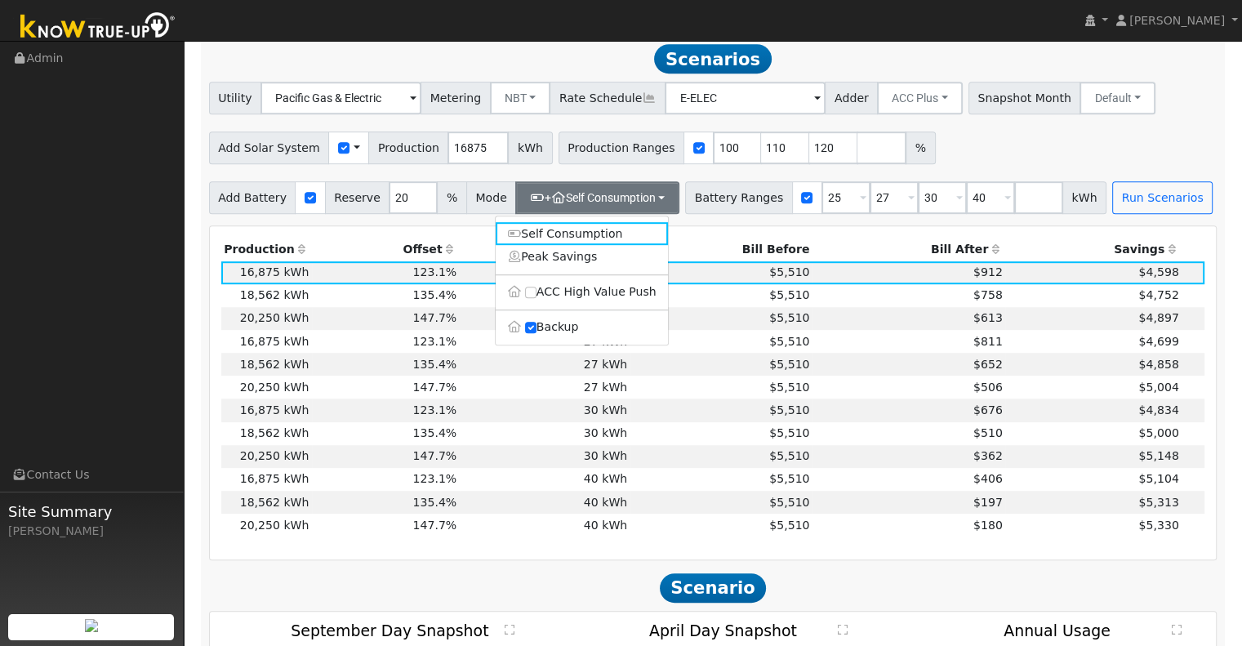
click at [689, 246] on th "Bill Before" at bounding box center [721, 249] width 182 height 23
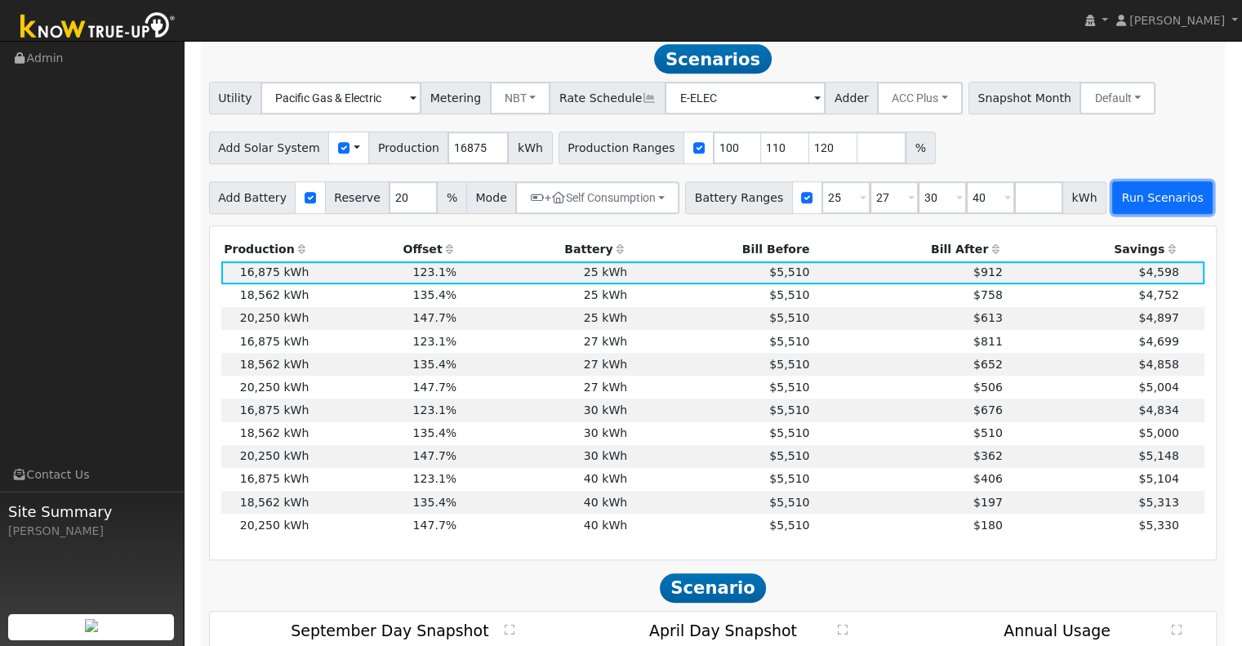
click at [1128, 200] on button "Run Scenarios" at bounding box center [1162, 197] width 100 height 33
click at [826, 536] on td "$180" at bounding box center [908, 525] width 193 height 23
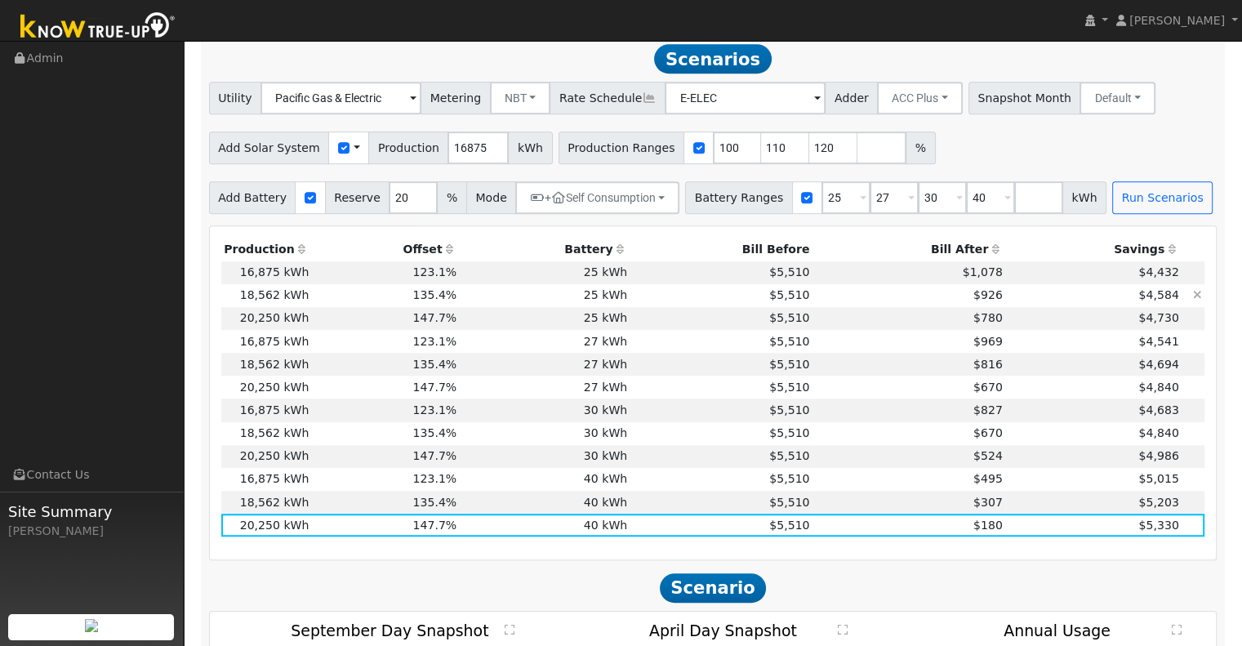
click at [683, 305] on td "$5,510" at bounding box center [721, 295] width 182 height 23
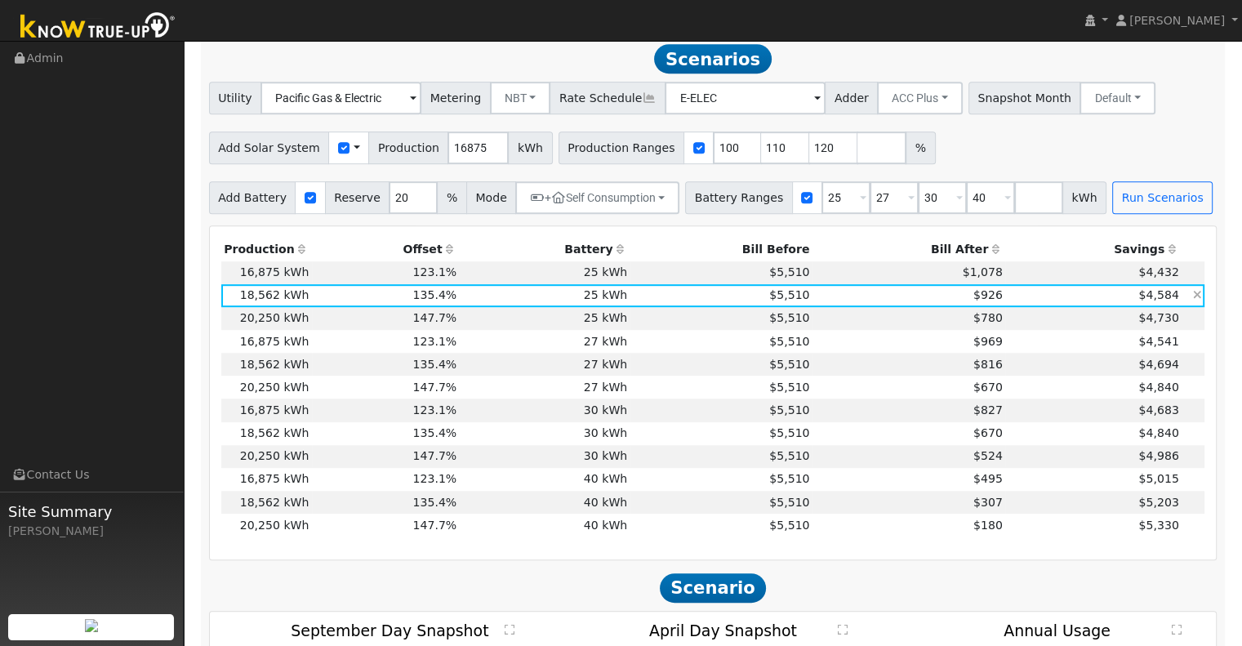
click at [678, 300] on td "$5,510" at bounding box center [721, 295] width 182 height 23
